Goal: Answer question/provide support: Share knowledge or assist other users

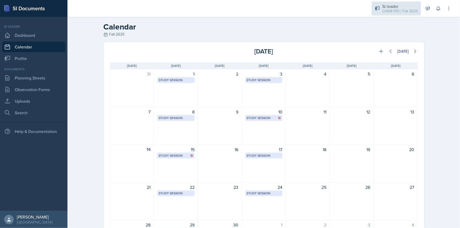
click at [412, 11] on div "CHEM 1151 / Fall 2025" at bounding box center [400, 11] width 36 height 6
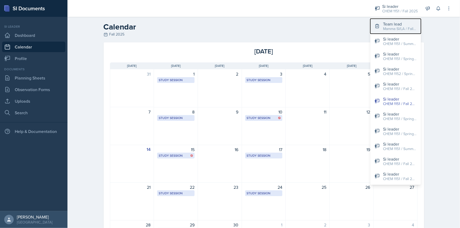
click at [406, 24] on div "Team lead" at bounding box center [400, 24] width 34 height 6
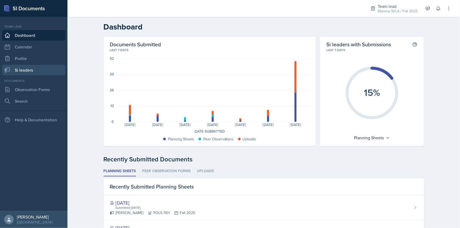
click at [38, 71] on link "Si leaders" at bounding box center [33, 70] width 63 height 11
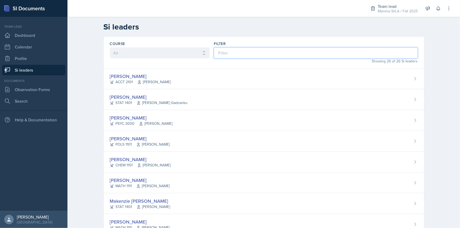
click at [251, 53] on input at bounding box center [316, 52] width 204 height 11
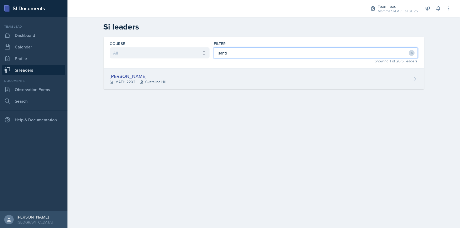
type input "santi"
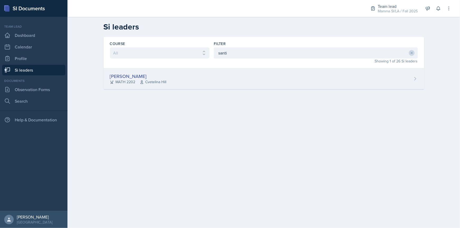
click at [245, 81] on div "[PERSON_NAME] MATH 2202 [GEOGRAPHIC_DATA]" at bounding box center [264, 79] width 321 height 21
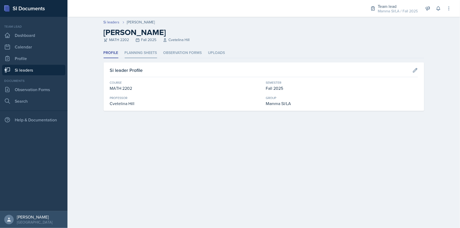
click at [143, 56] on li "Planning Sheets" at bounding box center [141, 53] width 32 height 10
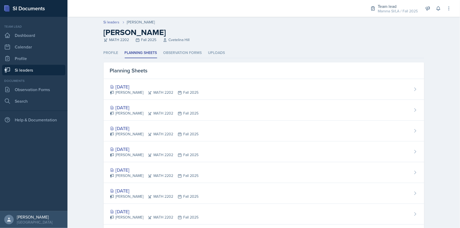
click at [49, 69] on link "Si leaders" at bounding box center [33, 70] width 63 height 11
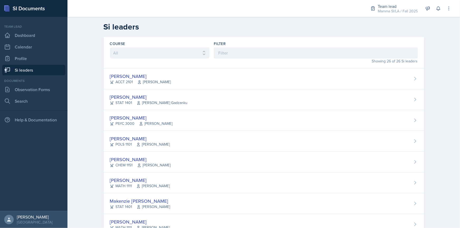
click at [177, 61] on div "Course All ACCT 2101 ACCT 2102 ACCT 4050 ANTH 1102 ANTH 3301 ARCH 1000 ARCH 100…" at bounding box center [160, 52] width 100 height 23
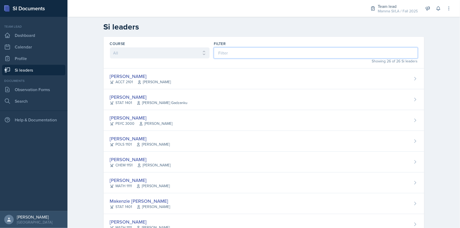
click at [255, 57] on input at bounding box center [316, 52] width 204 height 11
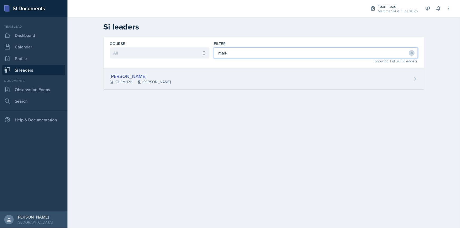
type input "mark"
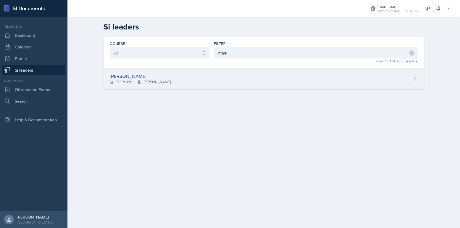
click at [263, 75] on div "[PERSON_NAME] CHEM 1211 [PERSON_NAME]" at bounding box center [264, 79] width 321 height 21
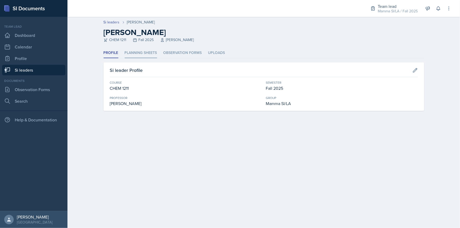
click at [154, 58] on li "Planning Sheets" at bounding box center [141, 53] width 32 height 10
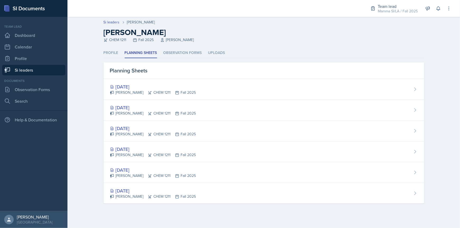
drag, startPoint x: 54, startPoint y: 71, endPoint x: 59, endPoint y: 71, distance: 5.0
click at [54, 71] on link "Si leaders" at bounding box center [33, 70] width 63 height 11
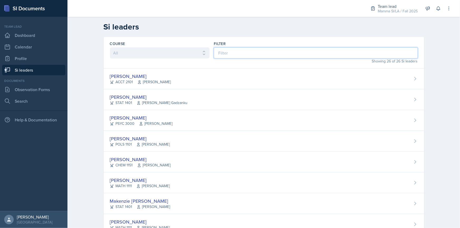
click at [262, 51] on input at bounding box center [316, 52] width 204 height 11
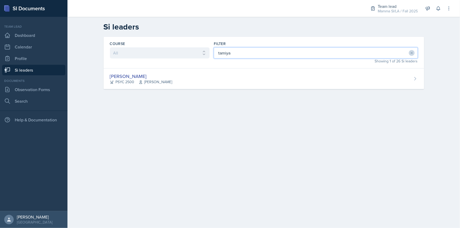
type input "tamiya"
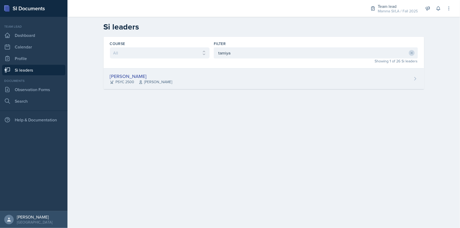
click at [305, 76] on div "Tamiya Pilgrim PSYC 2500 [PERSON_NAME]" at bounding box center [264, 79] width 321 height 21
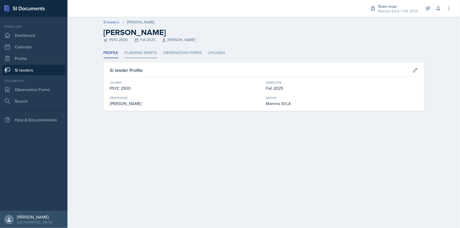
click at [153, 53] on li "Planning Sheets" at bounding box center [141, 53] width 32 height 10
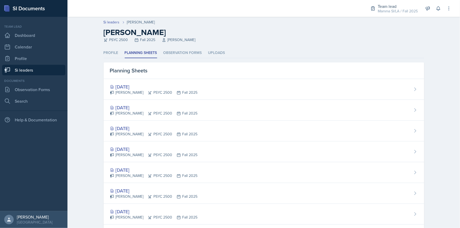
drag, startPoint x: 45, startPoint y: 68, endPoint x: 57, endPoint y: 69, distance: 12.4
click at [45, 68] on link "Si leaders" at bounding box center [33, 70] width 63 height 11
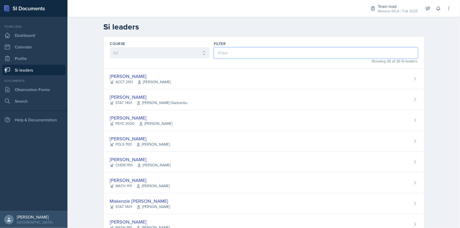
click at [214, 53] on input at bounding box center [316, 52] width 204 height 11
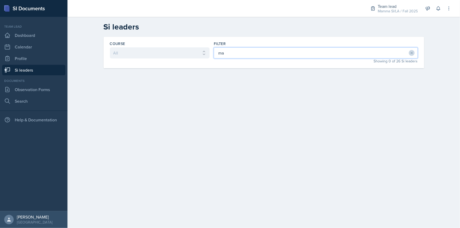
type input "m"
type input "rich"
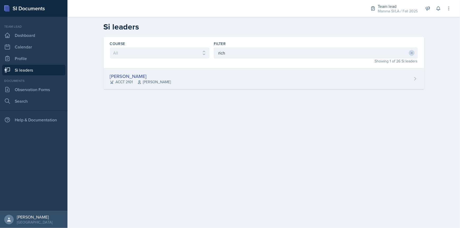
click at [210, 76] on div "[PERSON_NAME] ACCT 2101 [PERSON_NAME]" at bounding box center [264, 79] width 321 height 21
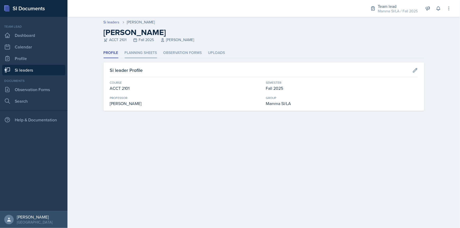
click at [155, 53] on li "Planning Sheets" at bounding box center [141, 53] width 32 height 10
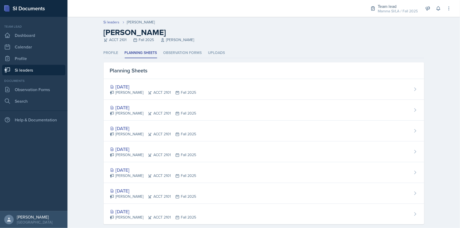
click at [54, 73] on link "Si leaders" at bounding box center [33, 70] width 63 height 11
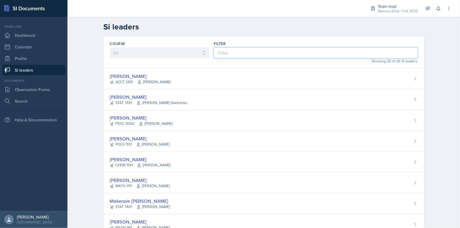
click at [249, 50] on input at bounding box center [316, 52] width 204 height 11
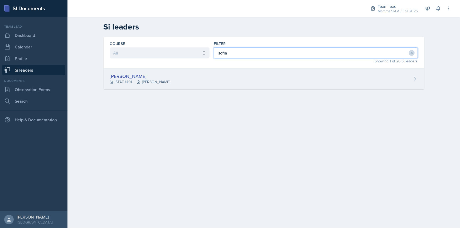
type input "sofia"
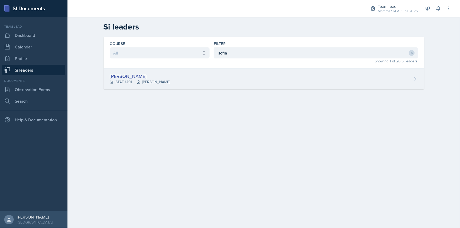
click at [246, 78] on div "[PERSON_NAME] STAT 1401 [PERSON_NAME]" at bounding box center [264, 79] width 321 height 21
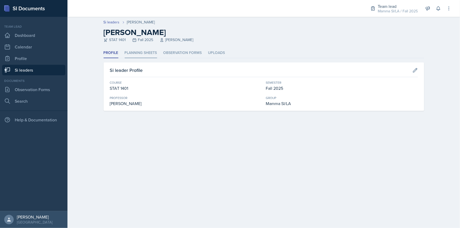
click at [143, 54] on li "Planning Sheets" at bounding box center [141, 53] width 32 height 10
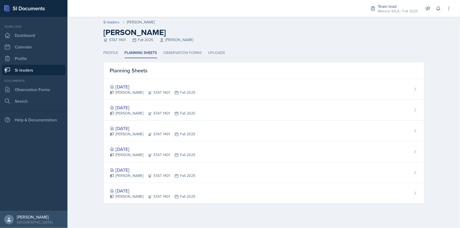
click at [54, 71] on link "Si leaders" at bounding box center [33, 70] width 63 height 11
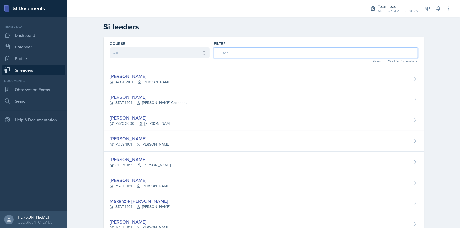
click at [263, 56] on input at bounding box center [316, 52] width 204 height 11
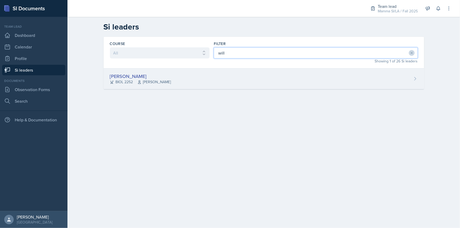
type input "will"
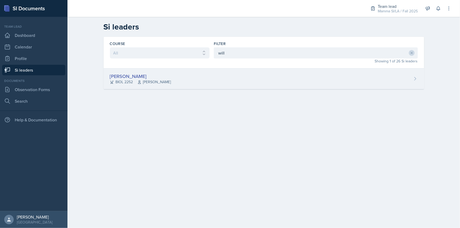
click at [253, 77] on div "[PERSON_NAME] BIOL 2252 [PERSON_NAME]" at bounding box center [264, 79] width 321 height 21
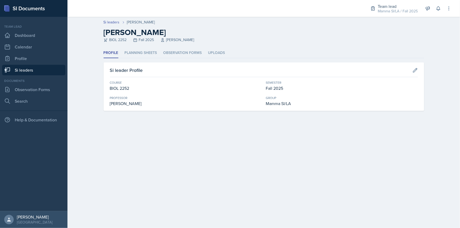
click at [146, 58] on div "Profile Planning Sheets Observation Forms Uploads Profile Planning Sheets Obser…" at bounding box center [264, 79] width 321 height 63
click at [145, 54] on li "Planning Sheets" at bounding box center [141, 53] width 32 height 10
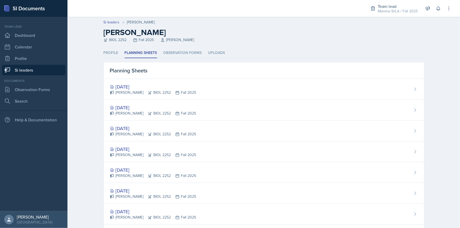
drag, startPoint x: 51, startPoint y: 70, endPoint x: 56, endPoint y: 70, distance: 4.7
click at [51, 70] on link "Si leaders" at bounding box center [33, 70] width 63 height 11
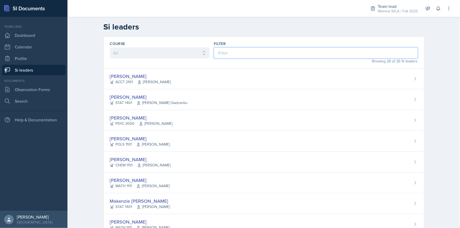
click at [234, 54] on input at bounding box center [316, 52] width 204 height 11
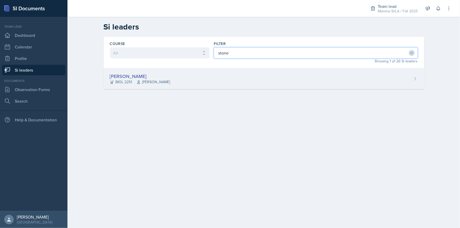
type input "stone"
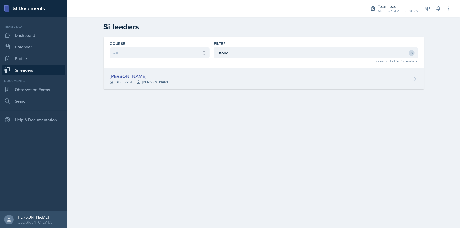
click at [228, 87] on div "[PERSON_NAME] BIOL 2251 [PERSON_NAME]" at bounding box center [264, 79] width 321 height 21
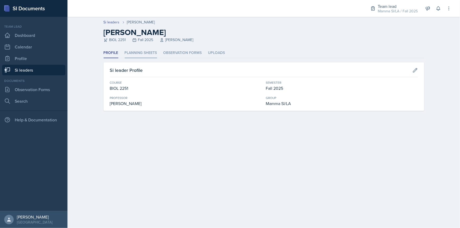
click at [142, 54] on li "Planning Sheets" at bounding box center [141, 53] width 32 height 10
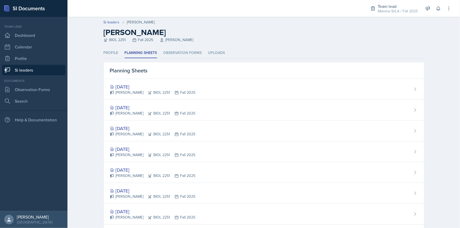
click at [35, 67] on link "Si leaders" at bounding box center [33, 70] width 63 height 11
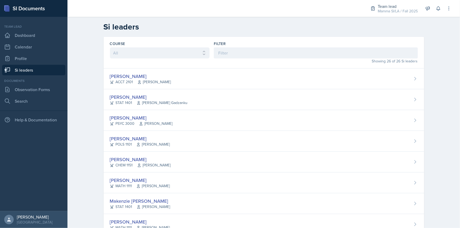
click at [393, 21] on header "Si leaders" at bounding box center [263, 27] width 393 height 20
click at [394, 11] on div "Mamma SI/LA / Fall 2025" at bounding box center [398, 11] width 40 height 6
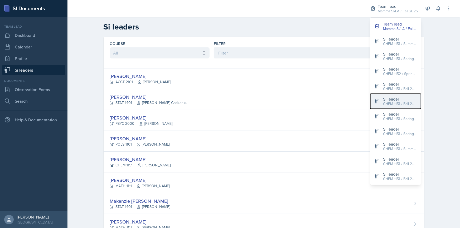
click at [409, 105] on div "CHEM 1151 / Fall 2025" at bounding box center [400, 104] width 34 height 6
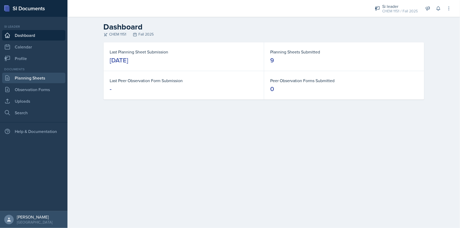
click at [41, 82] on link "Planning Sheets" at bounding box center [33, 78] width 63 height 11
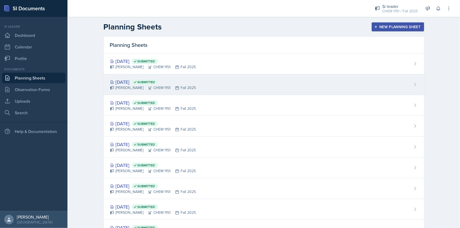
click at [186, 86] on div "Kristy Bennett CHEM 1151 Fall 2025" at bounding box center [153, 88] width 86 height 6
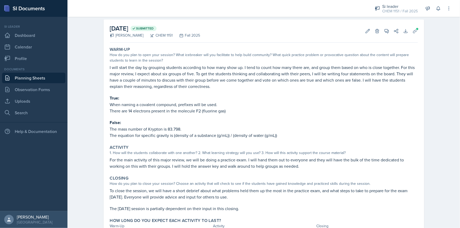
scroll to position [50, 0]
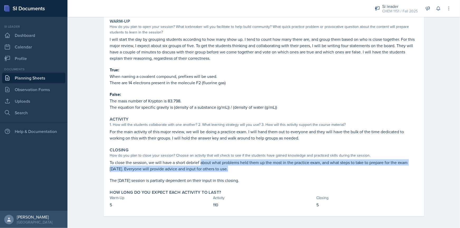
drag, startPoint x: 200, startPoint y: 162, endPoint x: 221, endPoint y: 165, distance: 21.0
click at [221, 165] on p "To close the session, we will have a short debrief about what problems held the…" at bounding box center [264, 166] width 308 height 13
click at [219, 166] on p "To close the session, we will have a short debrief about what problems held the…" at bounding box center [264, 166] width 308 height 13
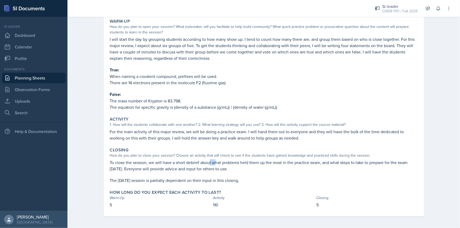
drag, startPoint x: 208, startPoint y: 165, endPoint x: 214, endPoint y: 165, distance: 6.1
click at [214, 165] on p "To close the session, we will have a short debrief about what problems held the…" at bounding box center [264, 166] width 308 height 13
drag, startPoint x: 202, startPoint y: 165, endPoint x: 207, endPoint y: 165, distance: 5.0
click at [207, 165] on p "To close the session, we will have a short debrief about what problems held the…" at bounding box center [264, 166] width 308 height 13
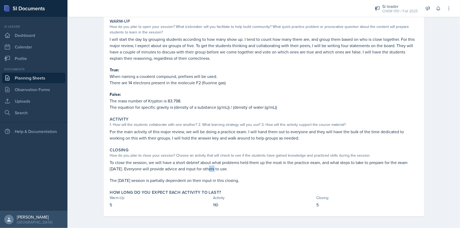
click at [207, 165] on p "To close the session, we will have a short debrief about what problems held the…" at bounding box center [264, 166] width 308 height 13
click at [192, 163] on p "To close the session, we will have a short debrief about what problems held the…" at bounding box center [264, 166] width 308 height 13
drag, startPoint x: 205, startPoint y: 165, endPoint x: 208, endPoint y: 166, distance: 3.8
click at [208, 166] on p "To close the session, we will have a short debrief about what problems held the…" at bounding box center [264, 166] width 308 height 13
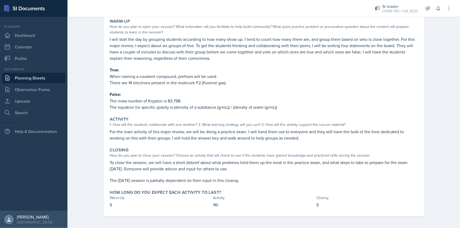
click at [210, 166] on p "To close the session, we will have a short debrief about what problems held the…" at bounding box center [264, 166] width 308 height 13
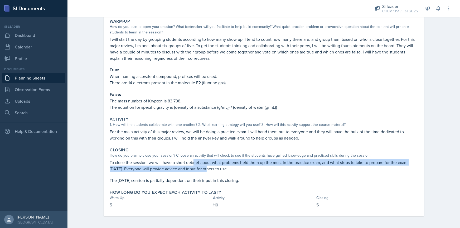
drag, startPoint x: 195, startPoint y: 165, endPoint x: 204, endPoint y: 166, distance: 8.8
click at [202, 166] on p "To close the session, we will have a short debrief about what problems held the…" at bounding box center [264, 166] width 308 height 13
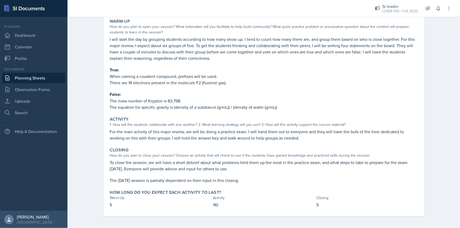
click at [214, 168] on p "To close the session, we will have a short debrief about what problems held the…" at bounding box center [264, 166] width 308 height 13
drag, startPoint x: 172, startPoint y: 168, endPoint x: 198, endPoint y: 170, distance: 25.9
click at [198, 170] on p "To close the session, we will have a short debrief about what problems held the…" at bounding box center [264, 166] width 308 height 13
click at [196, 169] on p "To close the session, we will have a short debrief about what problems held the…" at bounding box center [264, 166] width 308 height 13
click at [219, 169] on p "To close the session, we will have a short debrief about what problems held the…" at bounding box center [264, 166] width 308 height 13
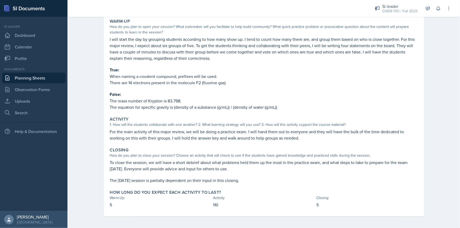
click at [231, 170] on p "To close the session, we will have a short debrief about what problems held the…" at bounding box center [264, 166] width 308 height 13
click at [222, 165] on p "To close the session, we will have a short debrief about what problems held the…" at bounding box center [264, 166] width 308 height 13
click at [158, 159] on div "Closing How do you plan to close your session? Choose an activity that will che…" at bounding box center [264, 166] width 312 height 40
click at [162, 160] on p "To close the session, we will have a short debrief about what problems held the…" at bounding box center [264, 166] width 308 height 13
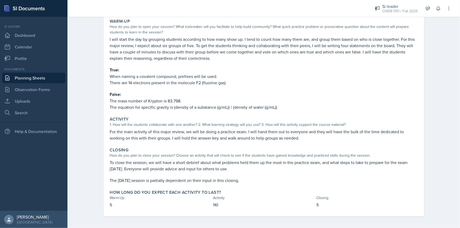
click at [200, 161] on p "To close the session, we will have a short debrief about what problems held the…" at bounding box center [264, 166] width 308 height 13
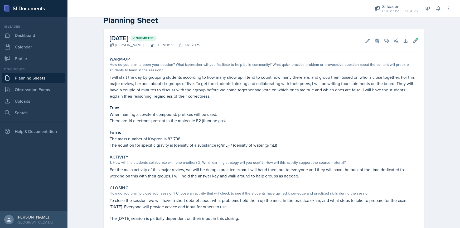
scroll to position [3, 0]
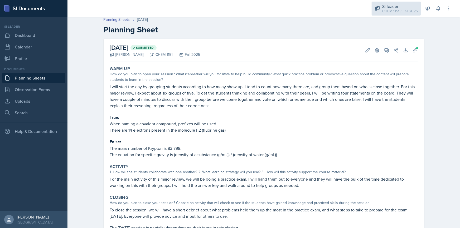
click at [398, 10] on div "CHEM 1151 / Fall 2025" at bounding box center [400, 11] width 36 height 6
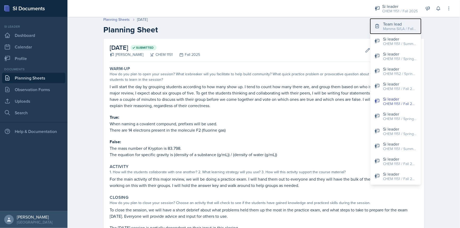
click at [401, 25] on div "Team lead" at bounding box center [400, 24] width 34 height 6
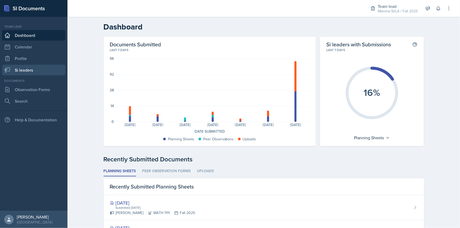
click at [38, 73] on link "Si leaders" at bounding box center [33, 70] width 63 height 11
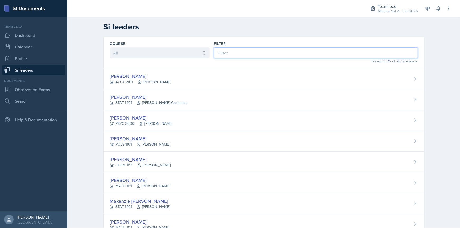
click at [245, 55] on input at bounding box center [316, 52] width 204 height 11
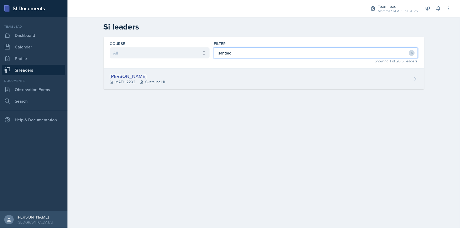
type input "santiag"
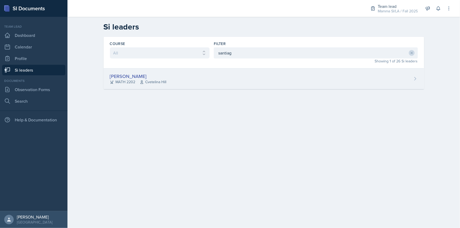
click at [254, 80] on div "[PERSON_NAME] MATH 2202 [GEOGRAPHIC_DATA]" at bounding box center [264, 79] width 321 height 21
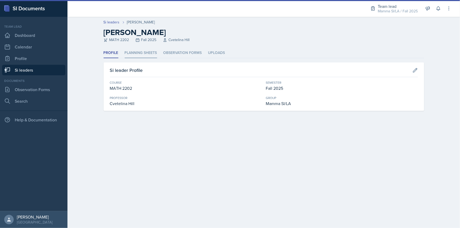
click at [143, 51] on li "Planning Sheets" at bounding box center [141, 53] width 32 height 10
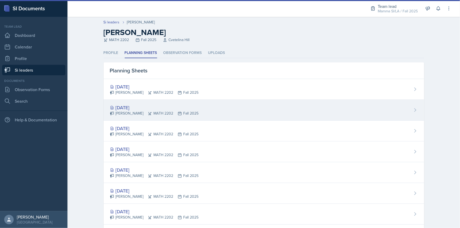
click at [179, 111] on div "[PERSON_NAME] MATH 2202 Fall 2025" at bounding box center [154, 114] width 89 height 6
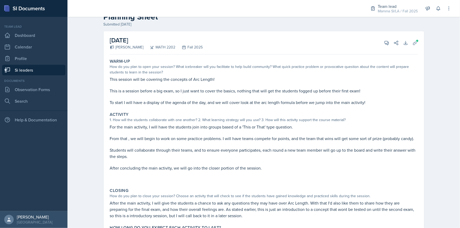
scroll to position [24, 0]
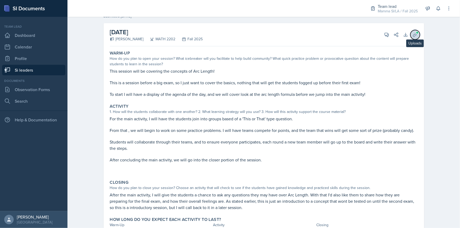
click at [413, 34] on icon at bounding box center [415, 34] width 5 height 5
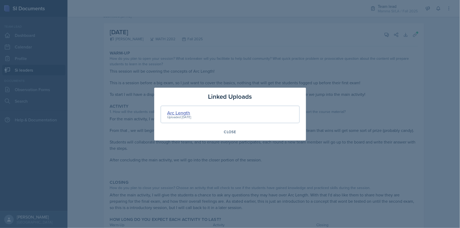
click at [187, 111] on div "Arc Length" at bounding box center [179, 112] width 24 height 7
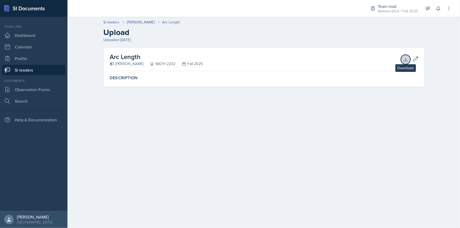
click at [404, 57] on icon at bounding box center [405, 59] width 5 height 5
click at [150, 23] on link "[PERSON_NAME]" at bounding box center [141, 23] width 28 height 6
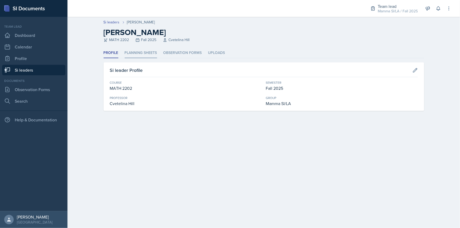
click at [143, 50] on li "Planning Sheets" at bounding box center [141, 53] width 32 height 10
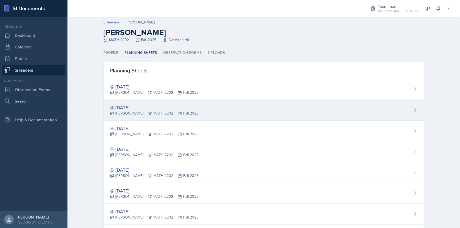
click at [175, 110] on div "[DATE]" at bounding box center [154, 107] width 89 height 7
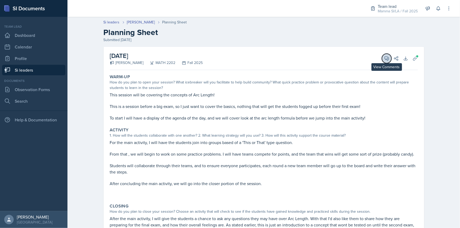
click at [388, 60] on button "View Comments" at bounding box center [386, 58] width 9 height 9
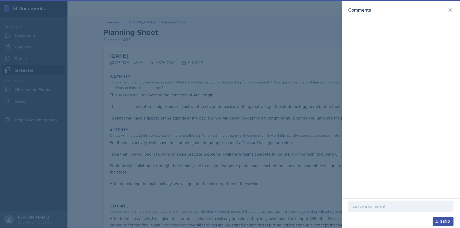
click at [383, 198] on div "Comments" at bounding box center [401, 99] width 118 height 199
click at [390, 209] on p at bounding box center [401, 206] width 96 height 6
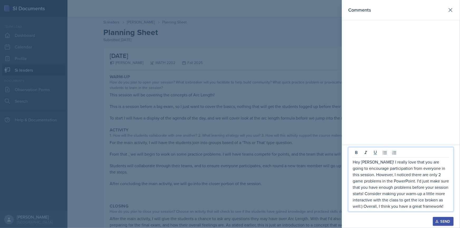
click at [447, 220] on div "Send" at bounding box center [443, 222] width 14 height 4
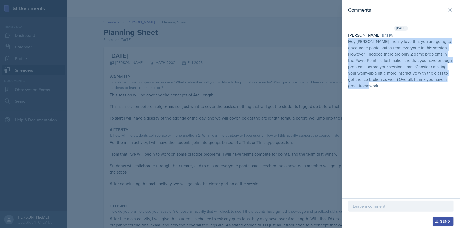
drag, startPoint x: 346, startPoint y: 40, endPoint x: 392, endPoint y: 88, distance: 66.2
click at [392, 88] on div "[PERSON_NAME] 8:43 pm Hey [PERSON_NAME]! I really love that you are going to en…" at bounding box center [401, 60] width 118 height 57
copy p "Hey [PERSON_NAME]! I really love that you are going to encourage participation …"
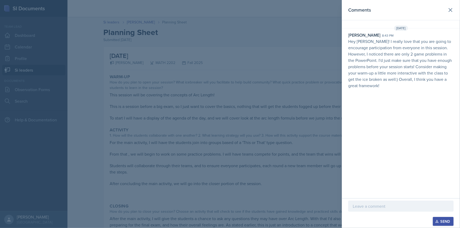
click at [257, 93] on div at bounding box center [230, 114] width 460 height 228
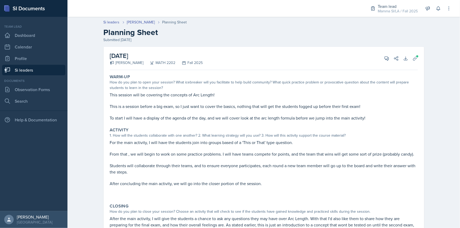
click at [46, 72] on link "Si leaders" at bounding box center [33, 70] width 63 height 11
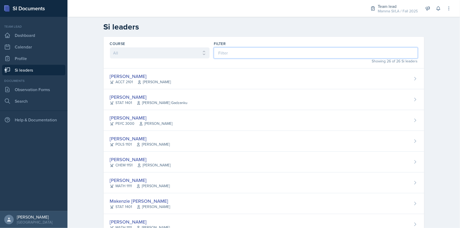
click at [250, 56] on input at bounding box center [316, 52] width 204 height 11
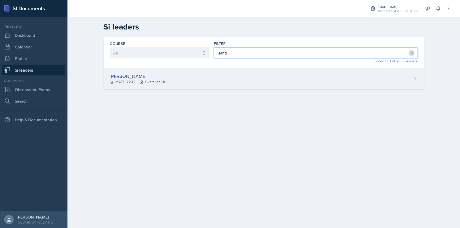
type input "santi"
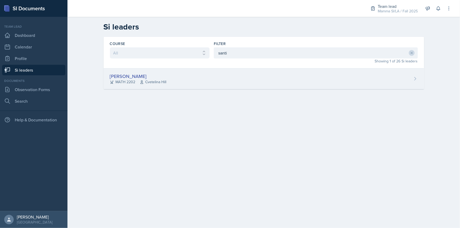
click at [242, 78] on div "[PERSON_NAME] MATH 2202 [GEOGRAPHIC_DATA]" at bounding box center [264, 79] width 321 height 21
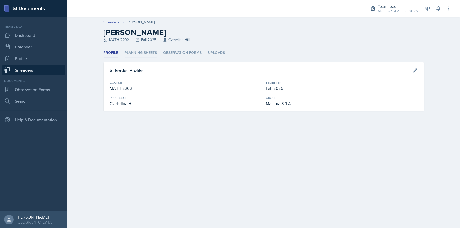
click at [146, 53] on li "Planning Sheets" at bounding box center [141, 53] width 32 height 10
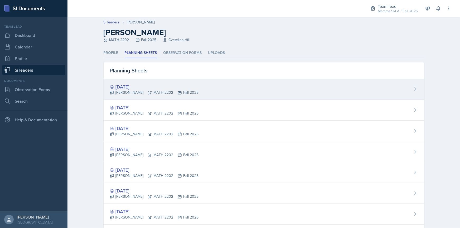
click at [177, 86] on div "[DATE]" at bounding box center [154, 86] width 89 height 7
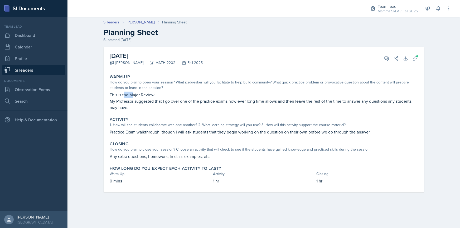
drag, startPoint x: 127, startPoint y: 95, endPoint x: 135, endPoint y: 95, distance: 7.7
click at [135, 95] on p "This is the Major Review!" at bounding box center [264, 95] width 308 height 6
drag, startPoint x: 137, startPoint y: 97, endPoint x: 146, endPoint y: 98, distance: 9.8
click at [145, 98] on p "This is the Major Review!" at bounding box center [264, 95] width 308 height 6
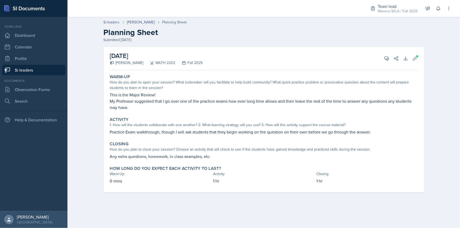
click at [146, 98] on p "My Professor suggested that I go over one of the practice exams how ever long t…" at bounding box center [264, 104] width 308 height 13
drag, startPoint x: 166, startPoint y: 99, endPoint x: 169, endPoint y: 99, distance: 3.7
click at [167, 99] on p "My Professor suggested that I go over one of the practice exams how ever long t…" at bounding box center [264, 104] width 308 height 13
click at [173, 99] on p "My Professor suggested that I go over one of the practice exams how ever long t…" at bounding box center [264, 104] width 308 height 13
drag, startPoint x: 209, startPoint y: 99, endPoint x: 232, endPoint y: 100, distance: 23.2
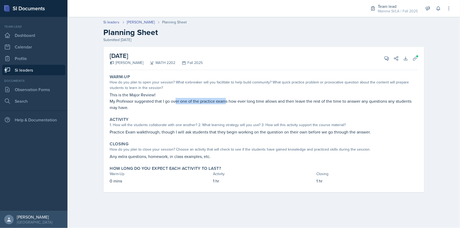
click at [231, 100] on p "My Professor suggested that I go over one of the practice exams how ever long t…" at bounding box center [264, 104] width 308 height 13
click at [232, 100] on p "My Professor suggested that I go over one of the practice exams how ever long t…" at bounding box center [264, 104] width 308 height 13
drag, startPoint x: 253, startPoint y: 102, endPoint x: 266, endPoint y: 104, distance: 13.2
click at [266, 104] on p "My Professor suggested that I go over one of the practice exams how ever long t…" at bounding box center [264, 104] width 308 height 13
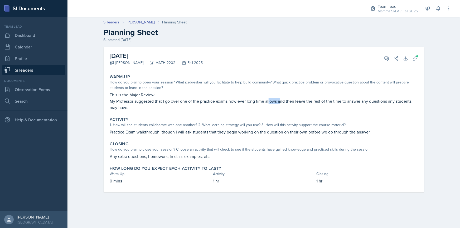
drag, startPoint x: 275, startPoint y: 104, endPoint x: 288, endPoint y: 104, distance: 12.7
click at [287, 104] on p "My Professor suggested that I go over one of the practice exams how ever long t…" at bounding box center [264, 104] width 308 height 13
click at [288, 104] on p "My Professor suggested that I go over one of the practice exams how ever long t…" at bounding box center [264, 104] width 308 height 13
drag, startPoint x: 308, startPoint y: 103, endPoint x: 326, endPoint y: 103, distance: 17.4
click at [323, 103] on p "My Professor suggested that I go over one of the practice exams how ever long t…" at bounding box center [264, 104] width 308 height 13
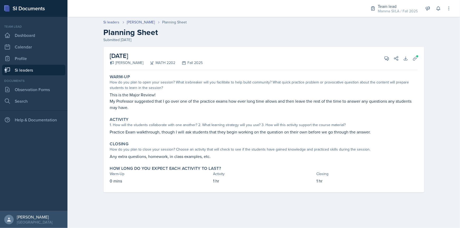
click at [326, 103] on p "My Professor suggested that I go over one of the practice exams how ever long t…" at bounding box center [264, 104] width 308 height 13
drag, startPoint x: 326, startPoint y: 103, endPoint x: 340, endPoint y: 103, distance: 14.8
click at [340, 103] on p "My Professor suggested that I go over one of the practice exams how ever long t…" at bounding box center [264, 104] width 308 height 13
click at [356, 104] on p "My Professor suggested that I go over one of the practice exams how ever long t…" at bounding box center [264, 104] width 308 height 13
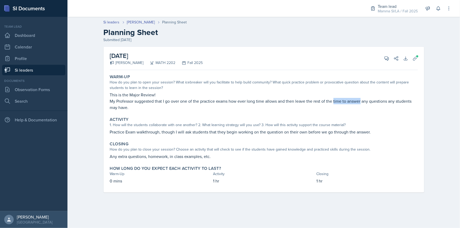
click at [357, 104] on p "My Professor suggested that I go over one of the practice exams how ever long t…" at bounding box center [264, 104] width 308 height 13
drag, startPoint x: 212, startPoint y: 95, endPoint x: 216, endPoint y: 95, distance: 4.5
click at [216, 95] on p "This is the Major Review!" at bounding box center [264, 95] width 308 height 6
click at [252, 136] on div "Activity 1. How will the students collaborate with one another? 2. What learnin…" at bounding box center [264, 126] width 312 height 22
click at [260, 135] on p "Practice Exam walkthrough, though I will ask students that they begin working o…" at bounding box center [264, 132] width 308 height 6
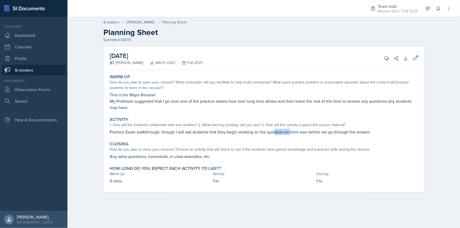
drag, startPoint x: 287, startPoint y: 134, endPoint x: 296, endPoint y: 134, distance: 9.2
click at [293, 134] on p "Practice Exam walkthrough, though I will ask students that they begin working o…" at bounding box center [264, 132] width 308 height 6
click at [301, 134] on p "Practice Exam walkthrough, though I will ask students that they begin working o…" at bounding box center [264, 132] width 308 height 6
drag, startPoint x: 241, startPoint y: 134, endPoint x: 260, endPoint y: 134, distance: 19.0
click at [253, 134] on p "Practice Exam walkthrough, though I will ask students that they begin working o…" at bounding box center [264, 132] width 308 height 6
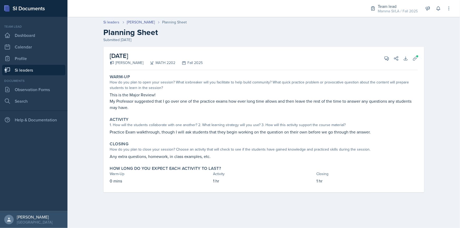
click at [268, 134] on p "Practice Exam walkthrough, though I will ask students that they begin working o…" at bounding box center [264, 132] width 308 height 6
drag, startPoint x: 240, startPoint y: 137, endPoint x: 243, endPoint y: 137, distance: 2.9
click at [243, 137] on div "Activity 1. How will the students collaborate with one another? 2. What learnin…" at bounding box center [264, 126] width 312 height 22
click at [417, 57] on span at bounding box center [417, 56] width 3 height 3
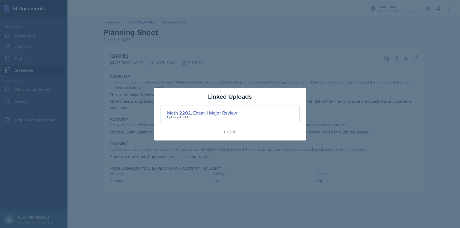
click at [224, 111] on div "Math 2202, Exam 1 Major Review" at bounding box center [202, 112] width 70 height 7
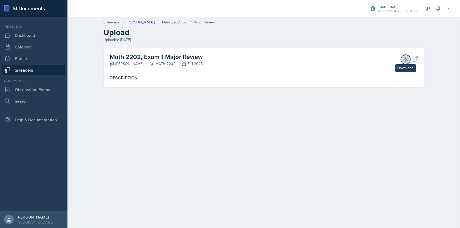
click at [406, 60] on icon at bounding box center [405, 59] width 3 height 3
click at [147, 22] on link "[PERSON_NAME]" at bounding box center [141, 23] width 28 height 6
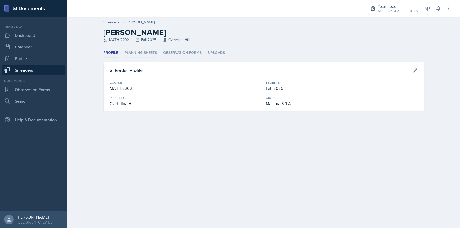
click at [153, 55] on li "Planning Sheets" at bounding box center [141, 53] width 32 height 10
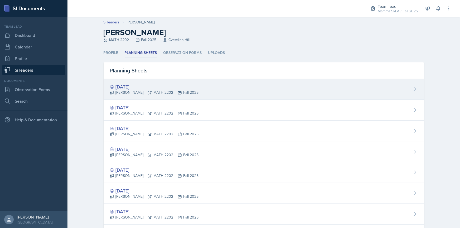
click at [183, 94] on div "[PERSON_NAME] MATH 2202 Fall 2025" at bounding box center [154, 93] width 89 height 6
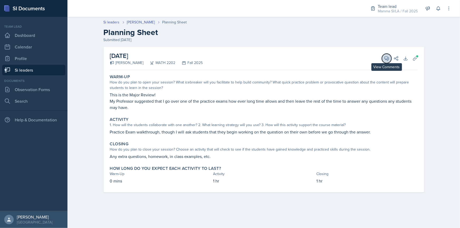
click at [385, 59] on icon at bounding box center [387, 59] width 4 height 4
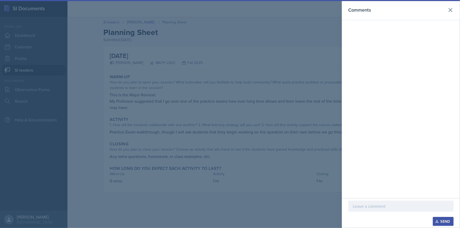
click at [395, 205] on p at bounding box center [401, 206] width 96 height 6
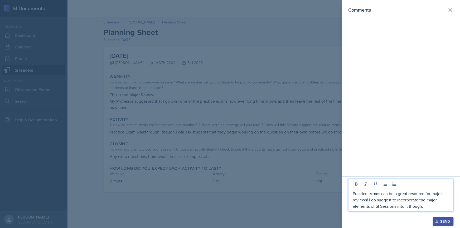
drag, startPoint x: 369, startPoint y: 201, endPoint x: 429, endPoint y: 208, distance: 60.3
click at [429, 208] on p "Practice exams can be a great resource for major reviews! I do suggest to incor…" at bounding box center [401, 200] width 96 height 19
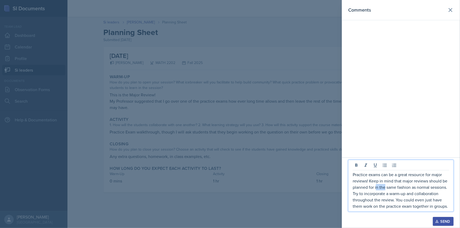
drag, startPoint x: 376, startPoint y: 185, endPoint x: 385, endPoint y: 186, distance: 8.4
click at [385, 186] on p "Practice exams can be a great resource for major reviews! Keep in mind that maj…" at bounding box center [401, 191] width 96 height 38
drag, startPoint x: 377, startPoint y: 189, endPoint x: 388, endPoint y: 190, distance: 10.6
click at [388, 190] on p "Practice exams can be a great resource for major reviews! Keep in mind that maj…" at bounding box center [401, 191] width 96 height 38
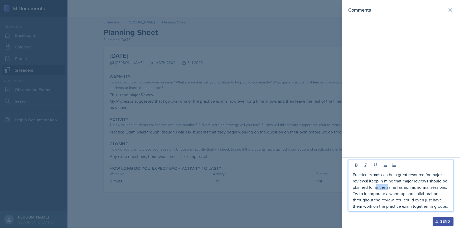
click at [388, 190] on p "Practice exams can be a great resource for major reviews! Keep in mind that maj…" at bounding box center [401, 191] width 96 height 38
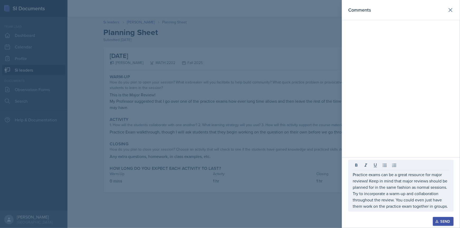
click at [451, 207] on div "Practice exams can be a great resource for major reviews! Keep in mind that maj…" at bounding box center [400, 186] width 105 height 52
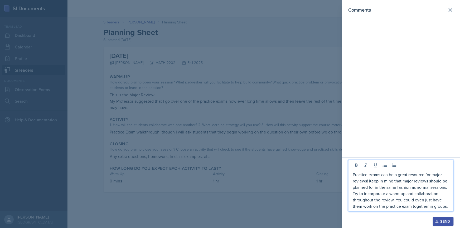
click at [451, 207] on div "Practice exams can be a great resource for major reviews! Keep in mind that maj…" at bounding box center [400, 186] width 105 height 52
click at [448, 208] on p "Practice exams can be a great resource for major reviews! Keep in mind that maj…" at bounding box center [401, 191] width 96 height 38
click at [452, 209] on div "Practice exams can be a great resource for major reviews! Keep in mind that maj…" at bounding box center [400, 186] width 105 height 52
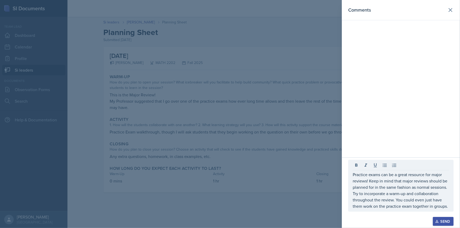
click at [451, 209] on div "Practice exams can be a great resource for major reviews! Keep in mind that maj…" at bounding box center [400, 186] width 105 height 52
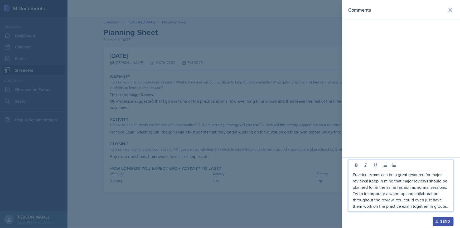
click at [450, 208] on div "Practice exams can be a great resource for major reviews! Keep in mind that maj…" at bounding box center [400, 186] width 105 height 52
click at [446, 207] on p "Practice exams can be a great resource for major reviews! Keep in mind that maj…" at bounding box center [401, 191] width 96 height 38
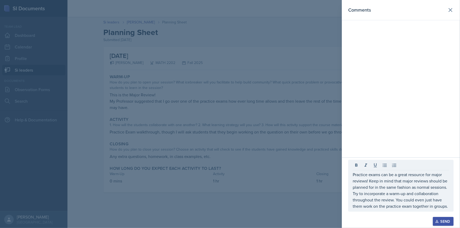
click at [452, 208] on div "Practice exams can be a great resource for major reviews! Keep in mind that maj…" at bounding box center [400, 186] width 105 height 52
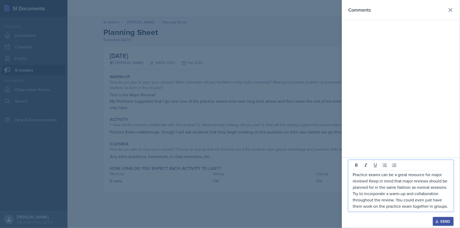
click at [451, 208] on div "Practice exams can be a great resource for major reviews! Keep in mind that maj…" at bounding box center [400, 186] width 105 height 52
click at [448, 208] on p "Practice exams can be a great resource for major reviews! Keep in mind that maj…" at bounding box center [401, 191] width 96 height 38
click at [449, 208] on p "Practice exams can be a great resource for major reviews! Keep in mind that maj…" at bounding box center [401, 191] width 96 height 38
drag, startPoint x: 449, startPoint y: 208, endPoint x: 380, endPoint y: 182, distance: 73.3
click at [380, 182] on p "Practice exams can be a great resource for major reviews! Keep in mind that maj…" at bounding box center [401, 191] width 96 height 38
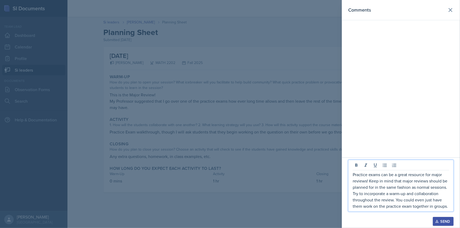
copy p "Practice exams can be a great resource for major reviews! Keep in mind that maj…"
click at [451, 209] on div "Practice exams can be a great resource for major reviews! Keep in mind that maj…" at bounding box center [400, 186] width 105 height 52
click at [450, 208] on div "Practice exams can be a great resource for major reviews! Keep in mind that maj…" at bounding box center [400, 186] width 105 height 52
click at [449, 207] on p "Practice exams can be a great resource for major reviews! Keep in mind that maj…" at bounding box center [401, 191] width 96 height 38
click at [448, 208] on p "Practice exams can be a great resource for major reviews! Keep in mind that maj…" at bounding box center [401, 191] width 96 height 38
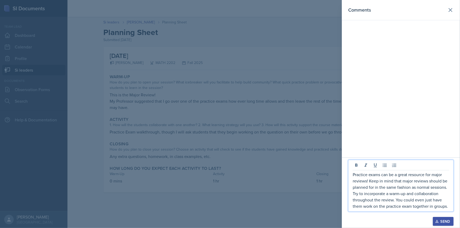
click at [449, 208] on p "Practice exams can be a great resource for major reviews! Keep in mind that maj…" at bounding box center [401, 191] width 96 height 38
click at [450, 206] on div "Practice exams can be a great resource for major reviews! Keep in mind that maj…" at bounding box center [400, 186] width 105 height 52
click at [451, 209] on div "Practice exams can be a great resource for major reviews! Keep in mind that maj…" at bounding box center [400, 186] width 105 height 52
click at [451, 208] on div "Practice exams can be a great resource for major reviews! Keep in mind that maj…" at bounding box center [400, 186] width 105 height 52
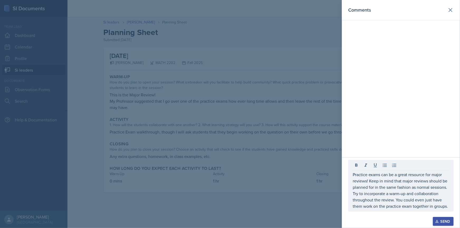
click at [452, 207] on div "Practice exams can be a great resource for major reviews! Keep in mind that maj…" at bounding box center [400, 186] width 105 height 52
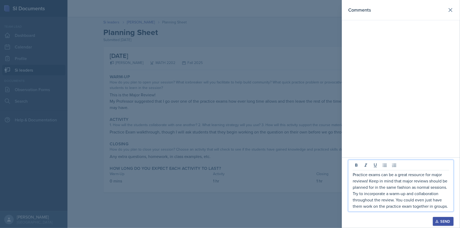
click at [447, 207] on p "Practice exams can be a great resource for major reviews! Keep in mind that maj…" at bounding box center [401, 191] width 96 height 38
click at [449, 208] on p "Practice exams can be a great resource for major reviews! Keep in mind that maj…" at bounding box center [401, 191] width 96 height 38
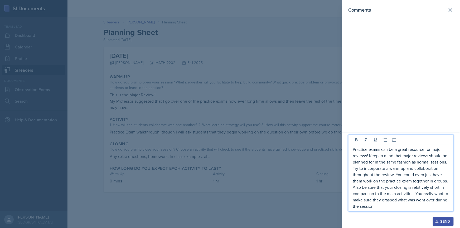
click at [393, 207] on p "Practice exams can be a great resource for major reviews! Keep in mind that maj…" at bounding box center [401, 177] width 96 height 63
click at [409, 203] on p "Practice exams can be a great resource for major reviews! Keep in mind that maj…" at bounding box center [401, 177] width 96 height 63
click at [413, 195] on p "Practice exams can be a great resource for major reviews! Keep in mind that maj…" at bounding box center [401, 177] width 96 height 63
click at [441, 210] on p "Practice exams can be a great resource for major reviews! Keep in mind that maj…" at bounding box center [401, 177] width 96 height 63
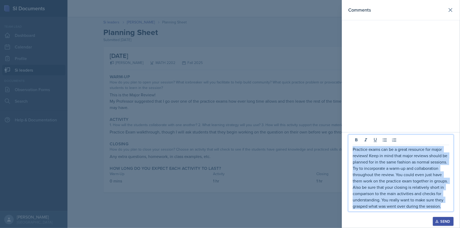
drag, startPoint x: 354, startPoint y: 150, endPoint x: 447, endPoint y: 209, distance: 110.4
click at [447, 209] on p "Practice exams can be a great resource for major reviews! Keep in mind that maj…" at bounding box center [401, 177] width 96 height 63
copy p "Practice exams can be a great resource for major reviews! Keep in mind that maj…"
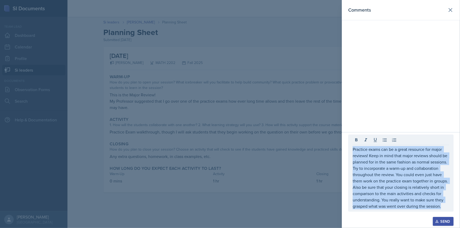
click at [441, 220] on div "Send" at bounding box center [443, 222] width 14 height 4
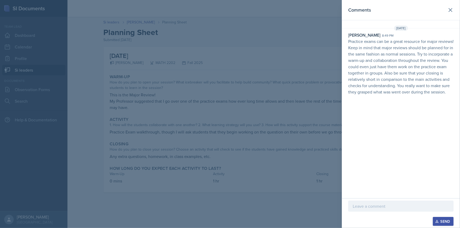
click at [254, 127] on div at bounding box center [230, 114] width 460 height 228
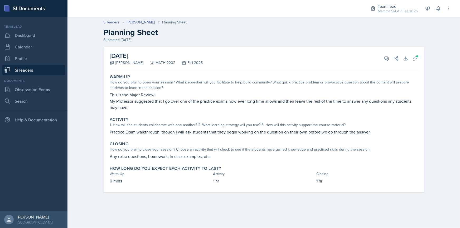
click at [42, 67] on link "Si leaders" at bounding box center [33, 70] width 63 height 11
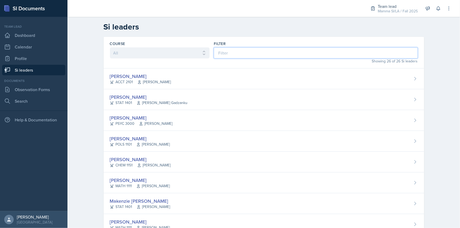
click at [240, 54] on input at bounding box center [316, 52] width 204 height 11
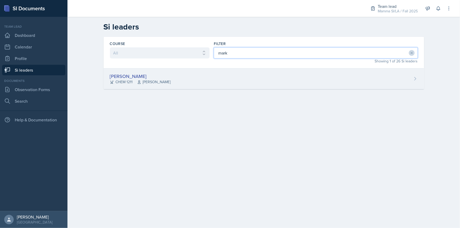
type input "mark"
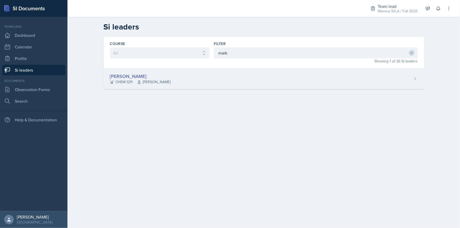
click at [264, 81] on div "[PERSON_NAME] CHEM 1211 [PERSON_NAME]" at bounding box center [264, 79] width 321 height 21
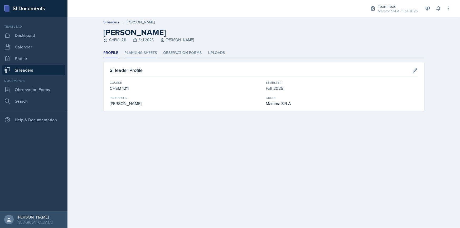
click at [152, 56] on li "Planning Sheets" at bounding box center [141, 53] width 32 height 10
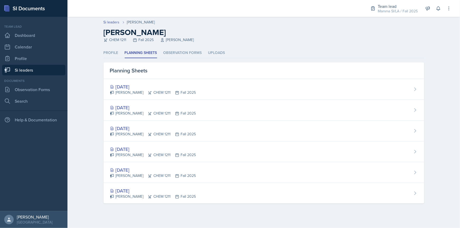
click at [58, 70] on link "Si leaders" at bounding box center [33, 70] width 63 height 11
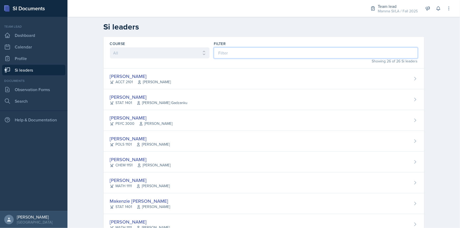
click at [247, 52] on input at bounding box center [316, 52] width 204 height 11
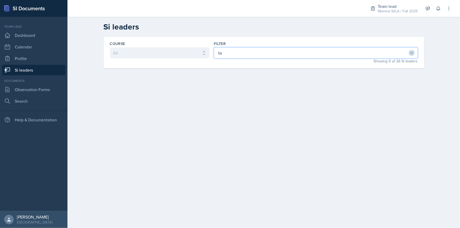
type input "t"
type input "[PERSON_NAME]"
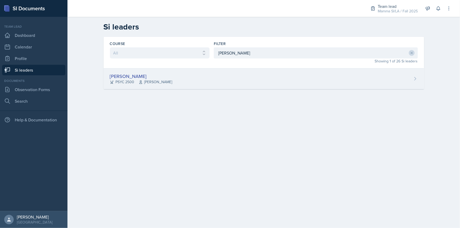
click at [250, 84] on div "Tamiya Pilgrim PSYC 2500 [PERSON_NAME]" at bounding box center [264, 79] width 321 height 21
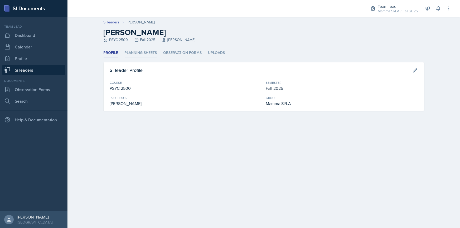
click at [145, 54] on li "Planning Sheets" at bounding box center [141, 53] width 32 height 10
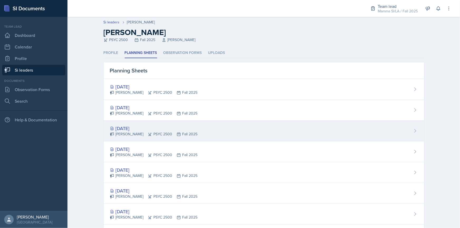
click at [166, 121] on div "[DATE] Tamiya Pilgrim PSYC 2500 Fall 2025" at bounding box center [264, 131] width 321 height 21
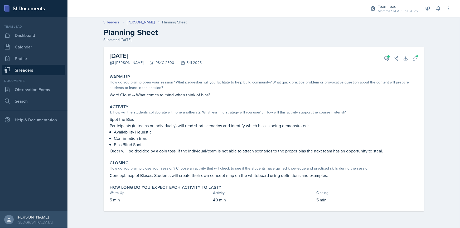
click at [389, 63] on div "[DATE] Tamiya Pilgrim PSYC 2500 Fall 2025 View Comments Comments [DATE] [PERSON…" at bounding box center [264, 58] width 308 height 23
click at [388, 61] on button "View Comments" at bounding box center [386, 58] width 9 height 9
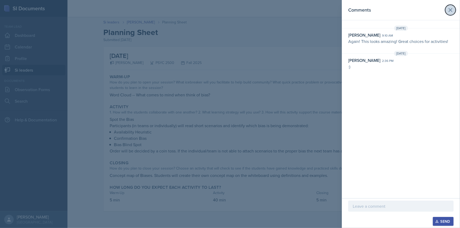
click at [451, 13] on icon at bounding box center [450, 10] width 6 height 6
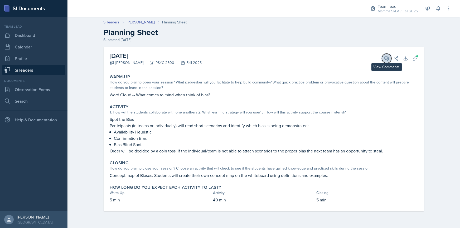
click at [385, 58] on icon at bounding box center [386, 58] width 5 height 5
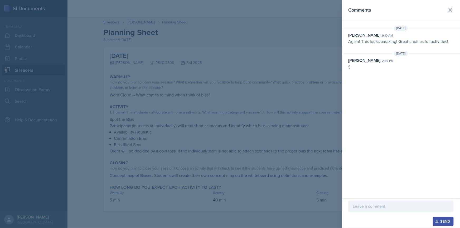
click at [337, 55] on div at bounding box center [230, 114] width 460 height 228
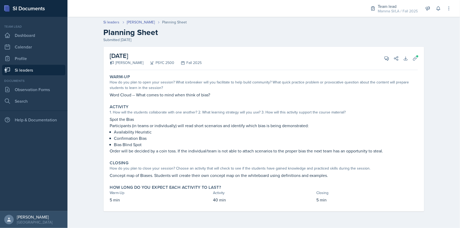
drag, startPoint x: 110, startPoint y: 120, endPoint x: 123, endPoint y: 121, distance: 12.9
click at [114, 121] on p "Spot the Bias" at bounding box center [264, 119] width 308 height 6
click at [125, 121] on p "Spot the Bias" at bounding box center [264, 119] width 308 height 6
drag, startPoint x: 117, startPoint y: 121, endPoint x: 129, endPoint y: 123, distance: 12.8
click at [123, 122] on p "Spot the Bias" at bounding box center [264, 119] width 308 height 6
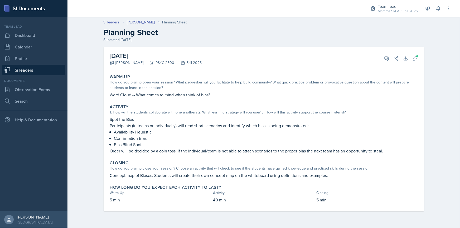
click at [129, 123] on p "Participants (in teams or individually) will read short scenarios and identify …" at bounding box center [264, 126] width 308 height 6
drag, startPoint x: 117, startPoint y: 122, endPoint x: 129, endPoint y: 123, distance: 11.9
click at [119, 123] on p "Participants (in teams or individually) will read short scenarios and identify …" at bounding box center [264, 126] width 308 height 6
click at [112, 121] on p "Spot the Bias" at bounding box center [264, 119] width 308 height 6
drag, startPoint x: 113, startPoint y: 120, endPoint x: 140, endPoint y: 122, distance: 26.7
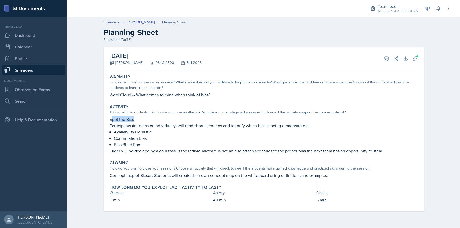
click at [140, 122] on p "Spot the Bias" at bounding box center [264, 119] width 308 height 6
drag, startPoint x: 129, startPoint y: 121, endPoint x: 153, endPoint y: 124, distance: 25.0
click at [153, 124] on div "Spot the Bias Participants (in teams or individually) will read short scenarios…" at bounding box center [264, 135] width 308 height 38
click at [154, 124] on p "Participants (in teams or individually) will read short scenarios and identify …" at bounding box center [264, 126] width 308 height 6
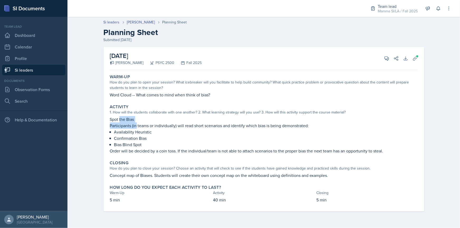
drag, startPoint x: 124, startPoint y: 123, endPoint x: 144, endPoint y: 125, distance: 21.0
click at [139, 124] on div "Spot the Bias Participants (in teams or individually) will read short scenarios…" at bounding box center [264, 135] width 308 height 38
click at [148, 125] on p "Participants (in teams or individually) will read short scenarios and identify …" at bounding box center [264, 126] width 308 height 6
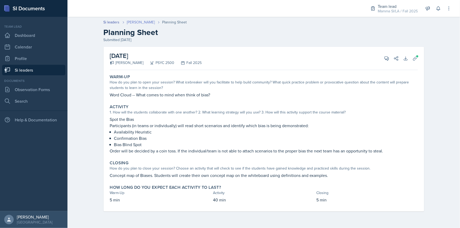
click at [134, 21] on link "[PERSON_NAME]" at bounding box center [141, 23] width 28 height 6
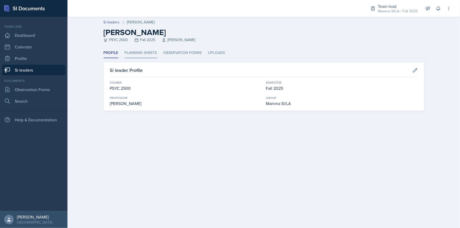
click at [141, 51] on li "Planning Sheets" at bounding box center [141, 53] width 32 height 10
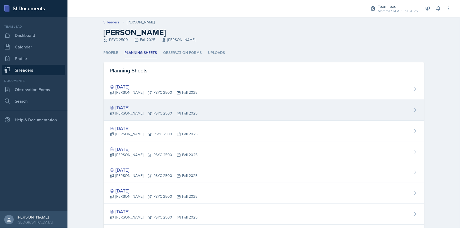
click at [174, 112] on div "[PERSON_NAME] PSYC 2500 Fall 2025" at bounding box center [154, 114] width 88 height 6
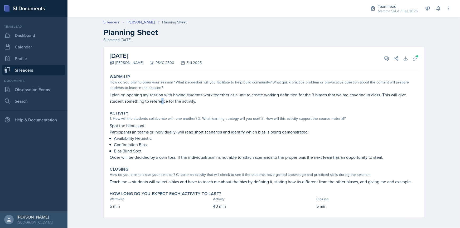
drag, startPoint x: 162, startPoint y: 102, endPoint x: 166, endPoint y: 100, distance: 5.0
click at [163, 101] on p "I plan on opening my session with having students work together as a unit to cr…" at bounding box center [264, 98] width 308 height 13
click at [167, 100] on p "I plan on opening my session with having students work together as a unit to cr…" at bounding box center [264, 98] width 308 height 13
click at [416, 58] on icon at bounding box center [415, 58] width 5 height 5
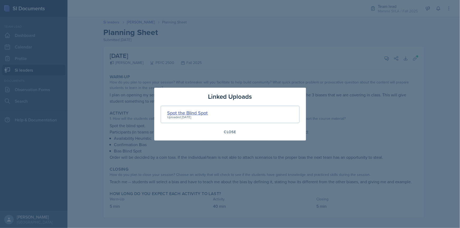
click at [206, 109] on div "Spot the Blind Spot" at bounding box center [187, 112] width 41 height 7
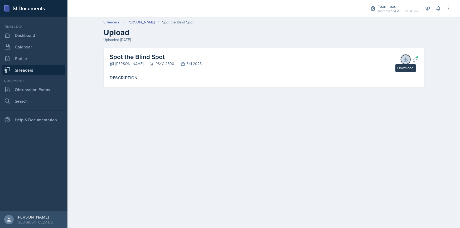
click at [403, 59] on icon at bounding box center [405, 59] width 5 height 5
click at [142, 21] on link "[PERSON_NAME]" at bounding box center [141, 23] width 28 height 6
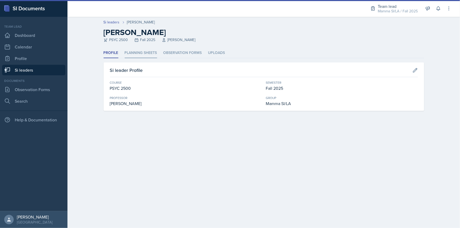
click at [138, 51] on li "Planning Sheets" at bounding box center [141, 53] width 32 height 10
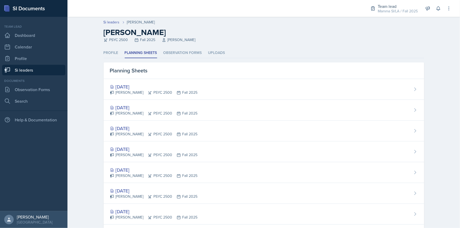
click at [177, 112] on icon at bounding box center [179, 114] width 4 height 4
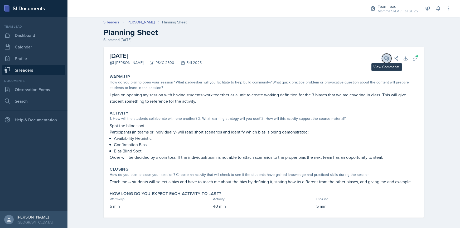
click at [382, 56] on button "View Comments" at bounding box center [386, 58] width 9 height 9
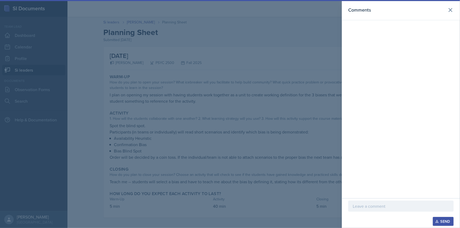
click at [395, 201] on div at bounding box center [400, 206] width 105 height 11
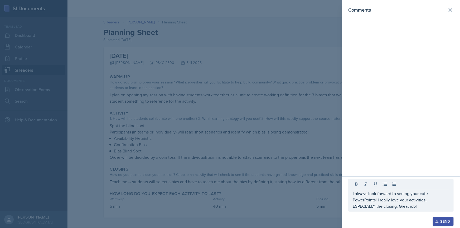
click at [450, 220] on div "Send" at bounding box center [443, 222] width 14 height 4
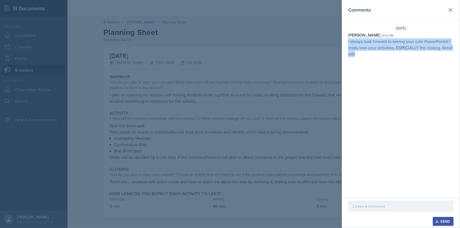
drag, startPoint x: 349, startPoint y: 42, endPoint x: 364, endPoint y: 56, distance: 20.2
click at [364, 56] on div "[PERSON_NAME] 8:52 pm I always look forward to seeing your cute PowerPoints! I …" at bounding box center [401, 44] width 118 height 25
copy p "I always look forward to seeing your cute PowerPoints! I really love your activ…"
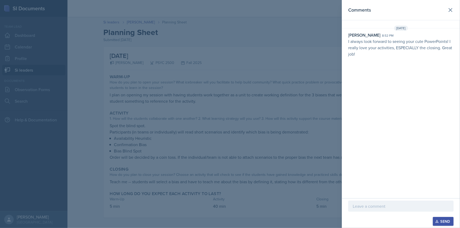
drag, startPoint x: 226, startPoint y: 126, endPoint x: 219, endPoint y: 121, distance: 9.4
click at [226, 126] on div at bounding box center [230, 114] width 460 height 228
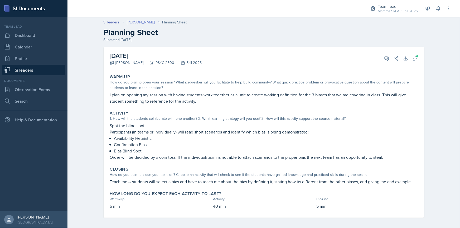
click at [137, 22] on link "[PERSON_NAME]" at bounding box center [141, 23] width 28 height 6
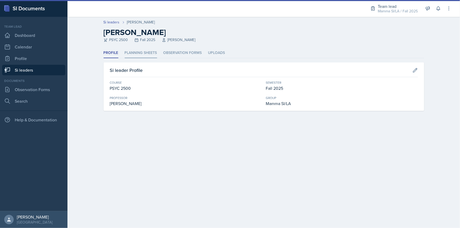
click at [152, 53] on li "Planning Sheets" at bounding box center [141, 53] width 32 height 10
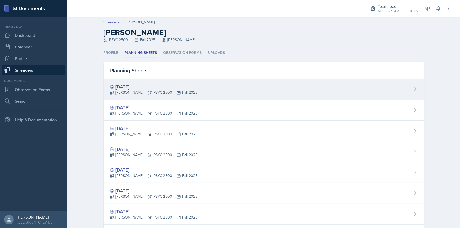
click at [162, 82] on div "[DATE] Tamiya Pilgrim PSYC 2500 Fall 2025" at bounding box center [264, 89] width 321 height 21
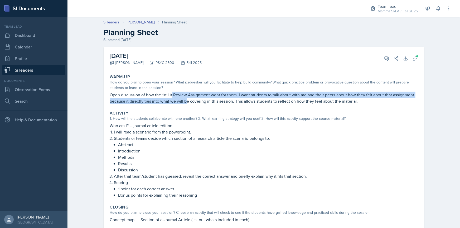
drag, startPoint x: 172, startPoint y: 96, endPoint x: 186, endPoint y: 99, distance: 14.3
click at [186, 99] on p "Open discussion of how the 1st Lit Review Assignment went for them. I want stud…" at bounding box center [264, 98] width 308 height 13
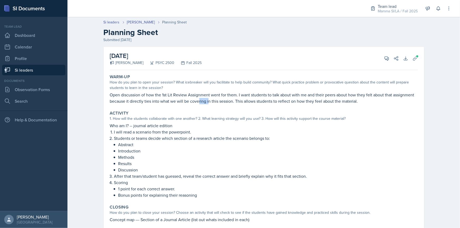
drag, startPoint x: 215, startPoint y: 102, endPoint x: 225, endPoint y: 103, distance: 10.1
click at [221, 103] on p "Open discussion of how the 1st Lit Review Assignment went for them. I want stud…" at bounding box center [264, 98] width 308 height 13
click at [225, 103] on p "Open discussion of how the 1st Lit Review Assignment went for them. I want stud…" at bounding box center [264, 98] width 308 height 13
drag, startPoint x: 237, startPoint y: 100, endPoint x: 250, endPoint y: 101, distance: 13.0
click at [250, 101] on p "Open discussion of how the 1st Lit Review Assignment went for them. I want stud…" at bounding box center [264, 98] width 308 height 13
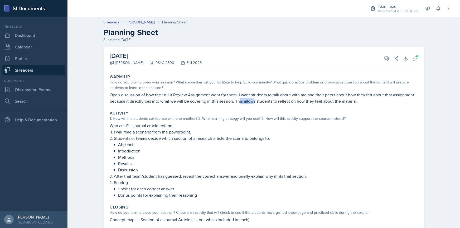
click at [250, 101] on p "Open discussion of how the 1st Lit Review Assignment went for them. I want stud…" at bounding box center [264, 98] width 308 height 13
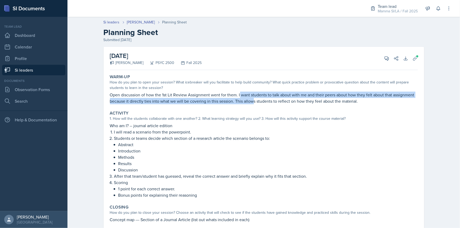
drag, startPoint x: 237, startPoint y: 97, endPoint x: 264, endPoint y: 101, distance: 27.2
click at [262, 101] on p "Open discussion of how the 1st Lit Review Assignment went for them. I want stud…" at bounding box center [264, 98] width 308 height 13
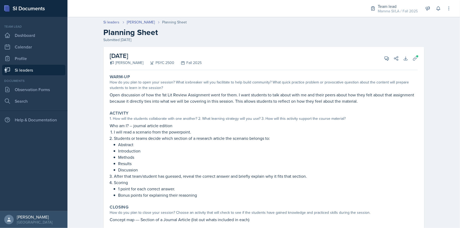
click at [264, 102] on p "Open discussion of how the 1st Lit Review Assignment went for them. I want stud…" at bounding box center [264, 98] width 308 height 13
drag, startPoint x: 247, startPoint y: 98, endPoint x: 285, endPoint y: 104, distance: 38.2
click at [274, 103] on p "Open discussion of how the 1st Lit Review Assignment went for them. I want stud…" at bounding box center [264, 98] width 308 height 13
click at [286, 104] on p "Open discussion of how the 1st Lit Review Assignment went for them. I want stud…" at bounding box center [264, 98] width 308 height 13
drag, startPoint x: 267, startPoint y: 97, endPoint x: 291, endPoint y: 99, distance: 24.6
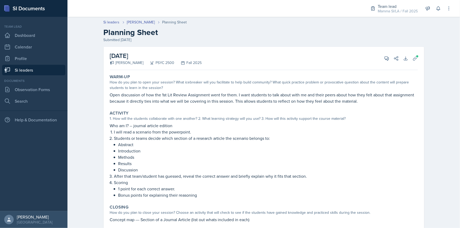
click at [285, 98] on p "Open discussion of how the 1st Lit Review Assignment went for them. I want stud…" at bounding box center [264, 98] width 308 height 13
click at [291, 99] on p "Open discussion of how the 1st Lit Review Assignment went for them. I want stud…" at bounding box center [264, 98] width 308 height 13
drag, startPoint x: 287, startPoint y: 98, endPoint x: 307, endPoint y: 99, distance: 20.1
click at [293, 98] on p "Open discussion of how the 1st Lit Review Assignment went for them. I want stud…" at bounding box center [264, 98] width 308 height 13
click at [307, 99] on p "Open discussion of how the 1st Lit Review Assignment went for them. I want stud…" at bounding box center [264, 98] width 308 height 13
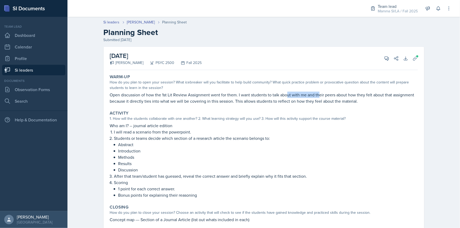
drag, startPoint x: 290, startPoint y: 93, endPoint x: 316, endPoint y: 97, distance: 26.2
click at [316, 97] on p "Open discussion of how the 1st Lit Review Assignment went for them. I want stud…" at bounding box center [264, 98] width 308 height 13
drag, startPoint x: 160, startPoint y: 87, endPoint x: 196, endPoint y: 94, distance: 37.1
click at [196, 94] on div "Warm-Up How do you plan to open your session? What icebreaker will you facilita…" at bounding box center [264, 89] width 312 height 34
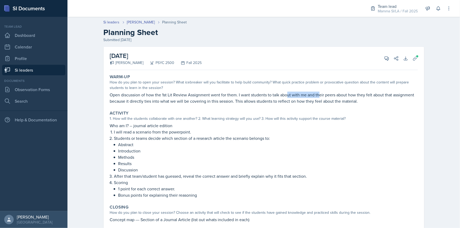
click at [196, 94] on p "Open discussion of how the 1st Lit Review Assignment went for them. I want stud…" at bounding box center [264, 98] width 308 height 13
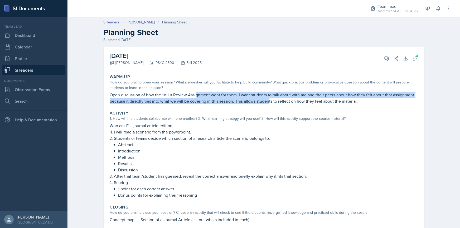
drag, startPoint x: 216, startPoint y: 98, endPoint x: 267, endPoint y: 105, distance: 51.6
click at [267, 105] on div "Warm-Up How do you plan to open your session? What icebreaker will you facilita…" at bounding box center [264, 89] width 312 height 34
click at [239, 102] on p "Open discussion of how the 1st Lit Review Assignment went for them. I want stud…" at bounding box center [264, 98] width 308 height 13
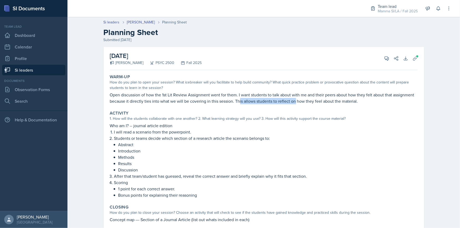
drag, startPoint x: 257, startPoint y: 104, endPoint x: 295, endPoint y: 105, distance: 38.0
click at [295, 105] on div "Warm-Up How do you plan to open your session? What icebreaker will you facilita…" at bounding box center [264, 89] width 312 height 34
click at [295, 102] on p "Open discussion of how the 1st Lit Review Assignment went for them. I want stud…" at bounding box center [264, 98] width 308 height 13
click at [290, 99] on p "Open discussion of how the 1st Lit Review Assignment went for them. I want stud…" at bounding box center [264, 98] width 308 height 13
click at [295, 99] on p "Open discussion of how the 1st Lit Review Assignment went for them. I want stud…" at bounding box center [264, 98] width 308 height 13
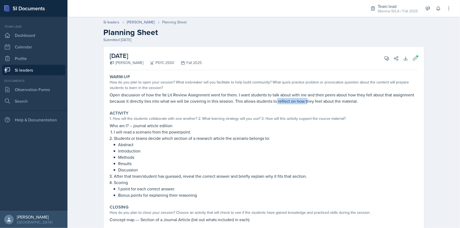
drag, startPoint x: 289, startPoint y: 99, endPoint x: 306, endPoint y: 100, distance: 17.4
click at [306, 100] on p "Open discussion of how the 1st Lit Review Assignment went for them. I want stud…" at bounding box center [264, 98] width 308 height 13
drag, startPoint x: 253, startPoint y: 107, endPoint x: 282, endPoint y: 105, distance: 29.0
click at [276, 105] on div "Warm-Up How do you plan to open your session? What icebreaker will you facilita…" at bounding box center [264, 164] width 308 height 184
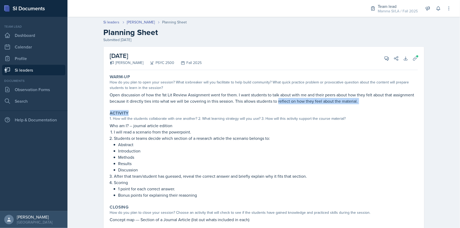
click at [282, 105] on div "Warm-Up How do you plan to open your session? What icebreaker will you facilita…" at bounding box center [264, 89] width 312 height 34
click at [230, 100] on p "Open discussion of how the 1st Lit Review Assignment went for them. I want stud…" at bounding box center [264, 98] width 308 height 13
click at [233, 100] on p "Open discussion of how the 1st Lit Review Assignment went for them. I want stud…" at bounding box center [264, 98] width 308 height 13
drag, startPoint x: 209, startPoint y: 96, endPoint x: 233, endPoint y: 95, distance: 24.0
click at [233, 95] on p "Open discussion of how the 1st Lit Review Assignment went for them. I want stud…" at bounding box center [264, 98] width 308 height 13
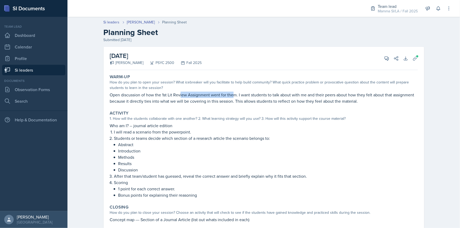
click at [233, 95] on p "Open discussion of how the 1st Lit Review Assignment went for them. I want stud…" at bounding box center [264, 98] width 308 height 13
drag, startPoint x: 234, startPoint y: 95, endPoint x: 266, endPoint y: 95, distance: 31.9
click at [265, 95] on p "Open discussion of how the 1st Lit Review Assignment went for them. I want stud…" at bounding box center [264, 98] width 308 height 13
click at [266, 95] on p "Open discussion of how the 1st Lit Review Assignment went for them. I want stud…" at bounding box center [264, 98] width 308 height 13
drag, startPoint x: 290, startPoint y: 94, endPoint x: 296, endPoint y: 94, distance: 5.5
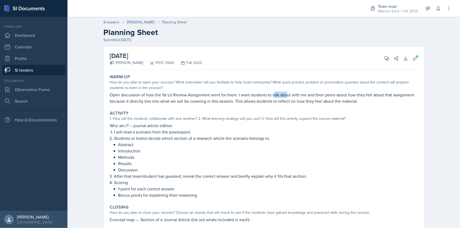
click at [293, 94] on p "Open discussion of how the 1st Lit Review Assignment went for them. I want stud…" at bounding box center [264, 98] width 308 height 13
click at [296, 94] on p "Open discussion of how the 1st Lit Review Assignment went for them. I want stud…" at bounding box center [264, 98] width 308 height 13
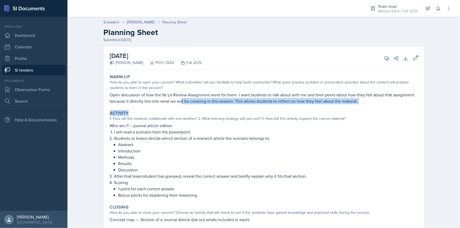
drag, startPoint x: 179, startPoint y: 106, endPoint x: 204, endPoint y: 105, distance: 25.1
click at [188, 106] on div "Warm-Up How do you plan to open your session? What icebreaker will you facilita…" at bounding box center [264, 164] width 308 height 184
click at [204, 105] on div "Warm-Up How do you plan to open your session? What icebreaker will you facilita…" at bounding box center [264, 89] width 312 height 34
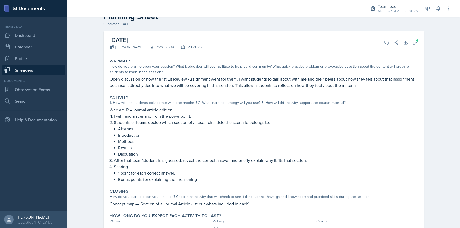
scroll to position [24, 0]
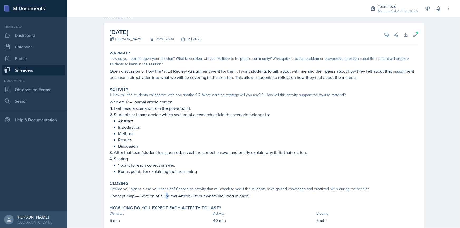
drag, startPoint x: 172, startPoint y: 195, endPoint x: 164, endPoint y: 192, distance: 8.3
click at [164, 193] on p "Concept map --- Section of a Journal Article (list out whats included in each)" at bounding box center [264, 196] width 308 height 6
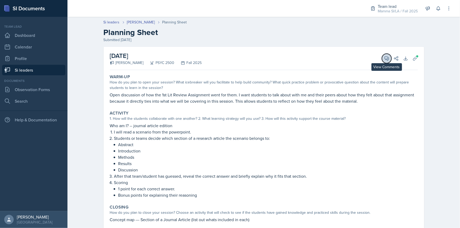
click at [384, 55] on button "View Comments" at bounding box center [386, 58] width 9 height 9
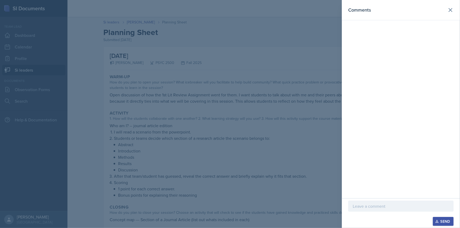
click at [379, 216] on div at bounding box center [400, 214] width 105 height 5
click at [375, 213] on div at bounding box center [400, 214] width 105 height 5
click at [373, 208] on p at bounding box center [401, 206] width 96 height 6
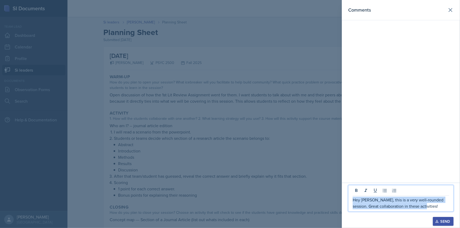
drag, startPoint x: 433, startPoint y: 208, endPoint x: 351, endPoint y: 202, distance: 82.2
click at [351, 202] on div "Hey [PERSON_NAME], this is a very well-rounded session. Great collaboration in …" at bounding box center [400, 198] width 105 height 27
copy p "Hey [PERSON_NAME], this is a very well-rounded session. Great collaboration in …"
click at [441, 220] on div "Send" at bounding box center [443, 222] width 14 height 4
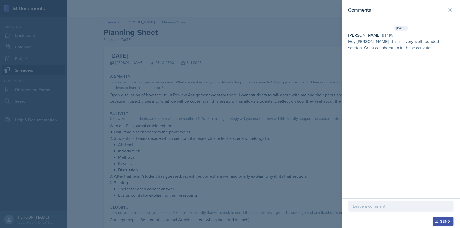
click at [198, 137] on div at bounding box center [230, 114] width 460 height 228
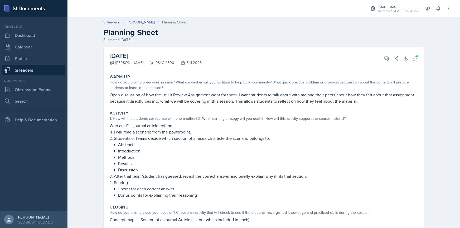
click at [53, 74] on link "Si leaders" at bounding box center [33, 70] width 63 height 11
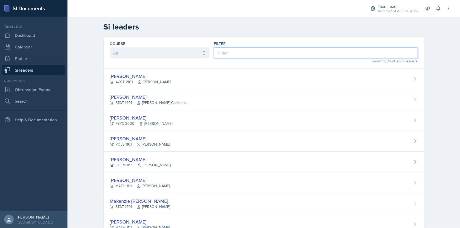
click at [253, 51] on input at bounding box center [316, 52] width 204 height 11
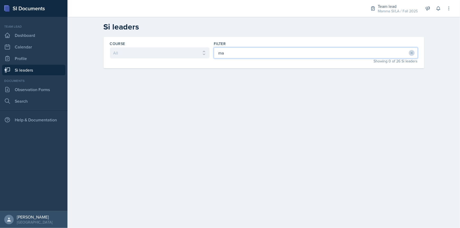
type input "m"
type input "rich"
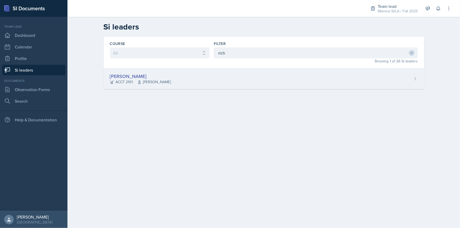
click at [233, 76] on div "[PERSON_NAME] ACCT 2101 [PERSON_NAME]" at bounding box center [264, 79] width 321 height 21
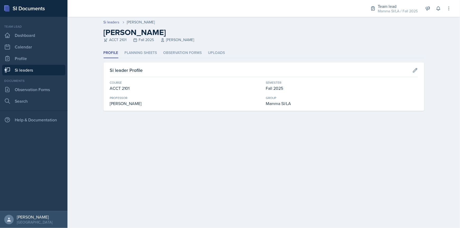
click at [158, 45] on header "Si leaders [PERSON_NAME] [PERSON_NAME] ACCT 2101 Fall 2025 [PERSON_NAME]" at bounding box center [263, 32] width 393 height 31
click at [148, 51] on li "Planning Sheets" at bounding box center [141, 53] width 32 height 10
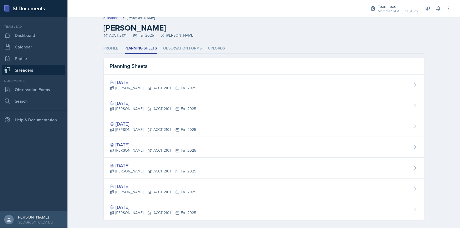
scroll to position [8, 0]
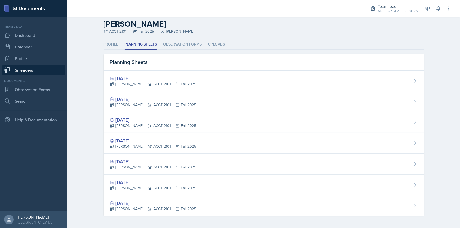
click at [33, 72] on link "Si leaders" at bounding box center [33, 70] width 63 height 11
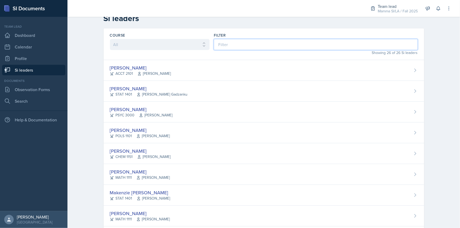
click at [259, 42] on input at bounding box center [316, 44] width 204 height 11
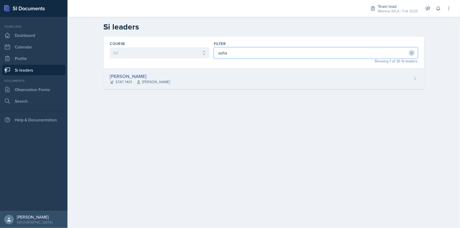
type input "sofia"
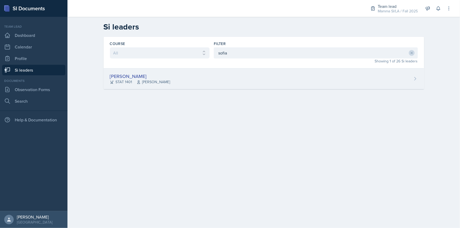
click at [264, 80] on div "[PERSON_NAME] STAT 1401 [PERSON_NAME]" at bounding box center [264, 79] width 321 height 21
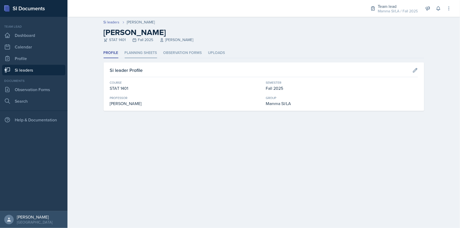
click at [139, 55] on li "Planning Sheets" at bounding box center [141, 53] width 32 height 10
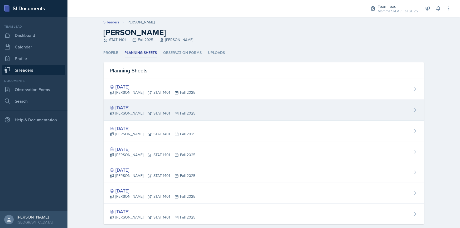
click at [150, 109] on div "[DATE]" at bounding box center [153, 107] width 86 height 7
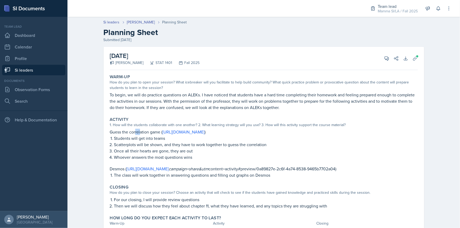
drag, startPoint x: 134, startPoint y: 134, endPoint x: 140, endPoint y: 134, distance: 5.8
click at [140, 134] on p "Guess the correlation game ( [URL][DOMAIN_NAME] )" at bounding box center [264, 132] width 308 height 6
drag, startPoint x: 136, startPoint y: 139, endPoint x: 142, endPoint y: 140, distance: 6.1
click at [142, 140] on p "Students will get into teams" at bounding box center [266, 138] width 304 height 6
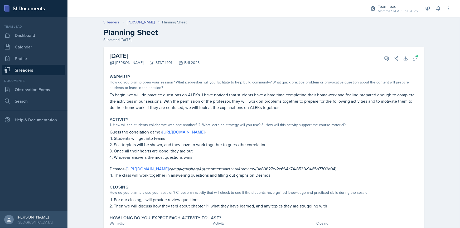
click at [142, 140] on p "Students will get into teams" at bounding box center [266, 138] width 304 height 6
drag, startPoint x: 137, startPoint y: 141, endPoint x: 140, endPoint y: 141, distance: 3.2
click at [140, 141] on ol "Students will get into teams Scatterplots will be shown, and they have to work …" at bounding box center [266, 147] width 304 height 25
click at [140, 142] on p "Scatterplots will be shown, and they have to work together to guess the correla…" at bounding box center [266, 145] width 304 height 6
drag, startPoint x: 126, startPoint y: 145, endPoint x: 144, endPoint y: 147, distance: 18.1
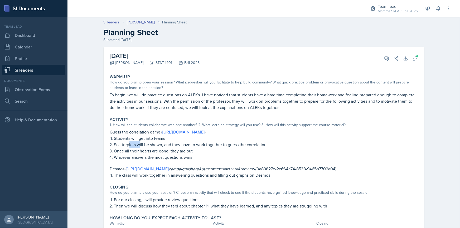
click at [142, 147] on p "Scatterplots will be shown, and they have to work together to guess the correla…" at bounding box center [266, 145] width 304 height 6
click at [144, 147] on p "Scatterplots will be shown, and they have to work together to guess the correla…" at bounding box center [266, 145] width 304 height 6
drag, startPoint x: 138, startPoint y: 150, endPoint x: 152, endPoint y: 152, distance: 13.2
click at [149, 152] on p "Once all their hearts are gone, they are out" at bounding box center [266, 151] width 304 height 6
click at [153, 152] on p "Once all their hearts are gone, they are out" at bounding box center [266, 151] width 304 height 6
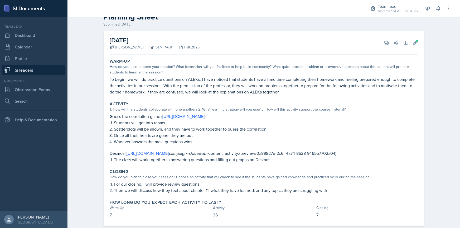
scroll to position [24, 0]
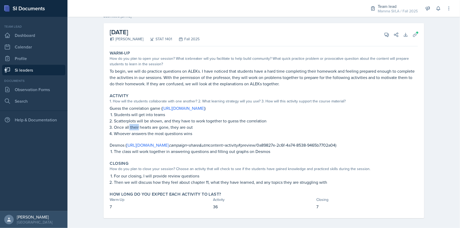
drag, startPoint x: 128, startPoint y: 126, endPoint x: 149, endPoint y: 126, distance: 20.8
click at [147, 126] on p "Once all their hearts are gone, they are out" at bounding box center [266, 127] width 304 height 6
click at [149, 126] on p "Once all their hearts are gone, they are out" at bounding box center [266, 127] width 304 height 6
click at [132, 128] on p "Once all their hearts are gone, they are out" at bounding box center [266, 127] width 304 height 6
click at [133, 128] on p "Once all their hearts are gone, they are out" at bounding box center [266, 127] width 304 height 6
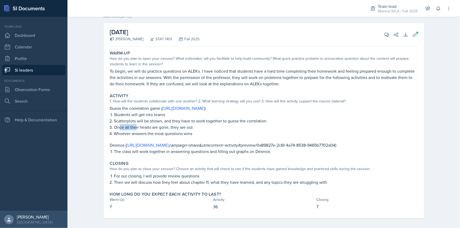
drag, startPoint x: 118, startPoint y: 125, endPoint x: 137, endPoint y: 127, distance: 19.6
click at [134, 126] on p "Once all their hearts are gone, they are out" at bounding box center [266, 127] width 304 height 6
click at [137, 127] on p "Once all their hearts are gone, they are out" at bounding box center [266, 127] width 304 height 6
drag, startPoint x: 138, startPoint y: 127, endPoint x: 146, endPoint y: 129, distance: 8.1
click at [144, 129] on p "Once all their hearts are gone, they are out" at bounding box center [266, 127] width 304 height 6
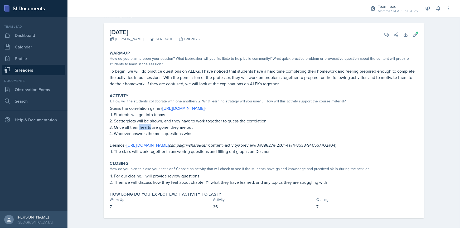
click at [146, 129] on p "Once all their hearts are gone, they are out" at bounding box center [266, 127] width 304 height 6
drag, startPoint x: 136, startPoint y: 127, endPoint x: 150, endPoint y: 127, distance: 14.8
click at [147, 127] on p "Once all their hearts are gone, they are out" at bounding box center [266, 127] width 304 height 6
click at [150, 127] on p "Once all their hearts are gone, they are out" at bounding box center [266, 127] width 304 height 6
click at [167, 186] on p "Then we will discuss how they feel about chapter 11, what they have learned, an…" at bounding box center [266, 182] width 304 height 6
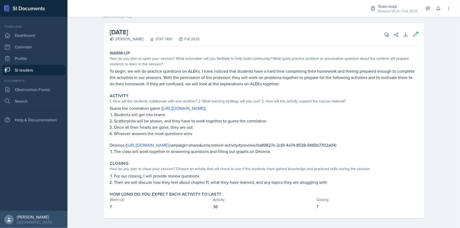
click at [169, 186] on p "Then we will discuss how they feel about chapter 11, what they have learned, an…" at bounding box center [266, 182] width 304 height 6
drag, startPoint x: 155, startPoint y: 187, endPoint x: 180, endPoint y: 190, distance: 25.0
click at [179, 186] on p "Then we will discuss how they feel about chapter 11, what they have learned, an…" at bounding box center [266, 182] width 304 height 6
click at [181, 186] on p "Then we will discuss how they feel about chapter 11, what they have learned, an…" at bounding box center [266, 182] width 304 height 6
drag, startPoint x: 171, startPoint y: 187, endPoint x: 191, endPoint y: 187, distance: 19.2
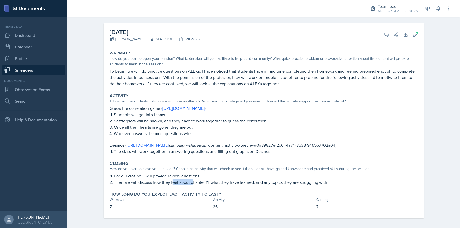
click at [191, 186] on p "Then we will discuss how they feel about chapter 11, what they have learned, an…" at bounding box center [266, 182] width 304 height 6
click at [384, 35] on icon at bounding box center [386, 34] width 5 height 5
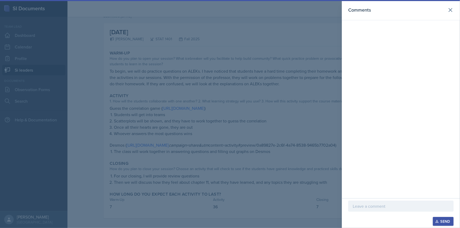
click at [386, 213] on div at bounding box center [400, 214] width 105 height 5
click at [384, 210] on div at bounding box center [400, 206] width 105 height 11
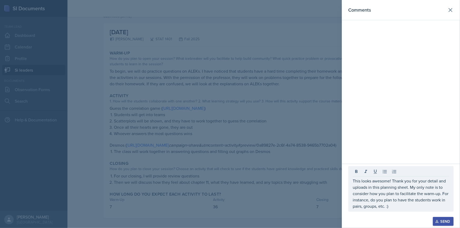
drag, startPoint x: 392, startPoint y: 210, endPoint x: 384, endPoint y: 204, distance: 10.7
click at [384, 204] on div "This looks awesome! Thank you for your detail and uploads in this planning shee…" at bounding box center [400, 189] width 105 height 46
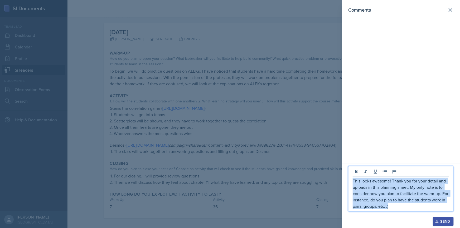
drag, startPoint x: 393, startPoint y: 207, endPoint x: 352, endPoint y: 179, distance: 49.6
click at [352, 179] on div "This looks awesome! Thank you for your detail and uploads in this planning shee…" at bounding box center [400, 189] width 105 height 46
copy p "This looks awesome! Thank you for your detail and uploads in this planning shee…"
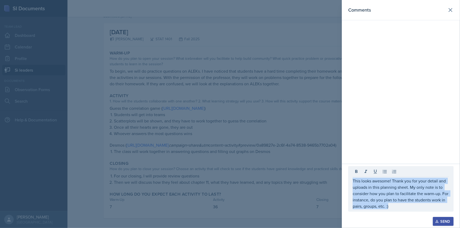
click at [445, 220] on div "Send" at bounding box center [443, 222] width 14 height 4
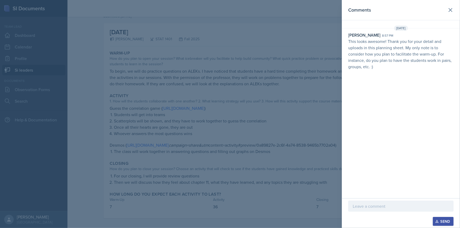
click at [319, 132] on div at bounding box center [230, 114] width 460 height 228
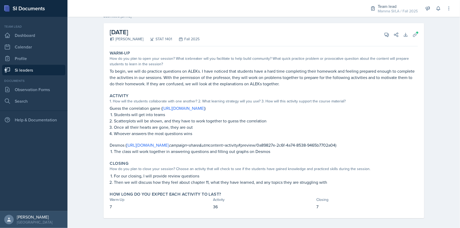
scroll to position [0, 0]
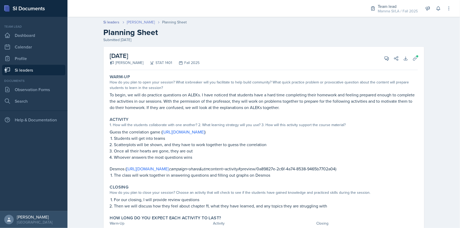
click at [141, 23] on link "[PERSON_NAME]" at bounding box center [141, 23] width 28 height 6
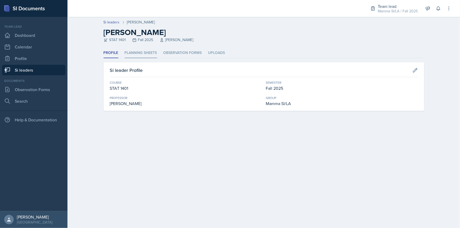
click at [135, 50] on li "Planning Sheets" at bounding box center [141, 53] width 32 height 10
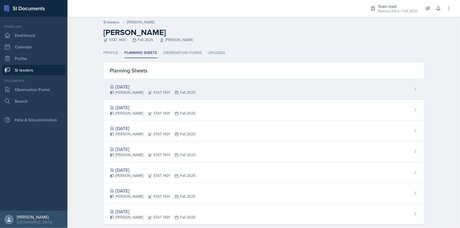
click at [158, 87] on div "[DATE]" at bounding box center [153, 86] width 86 height 7
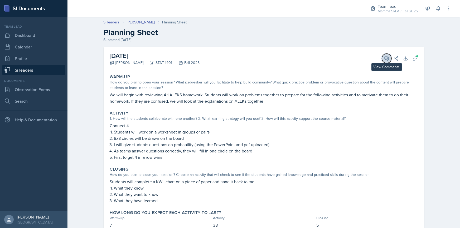
click at [385, 61] on button "View Comments" at bounding box center [386, 58] width 9 height 9
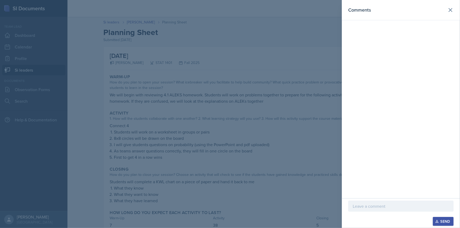
drag, startPoint x: 400, startPoint y: 203, endPoint x: 404, endPoint y: 207, distance: 5.6
click at [403, 206] on div at bounding box center [400, 206] width 105 height 11
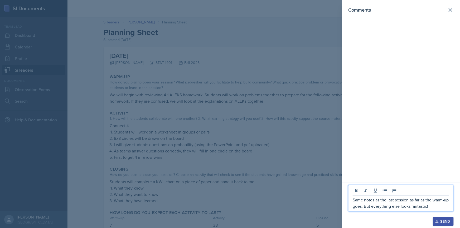
click at [378, 203] on p "Same notes as the last session as far as the warm-up goes. But everything else …" at bounding box center [401, 203] width 96 height 13
click at [401, 208] on p "Same notes as the last session as far as the warm-up goes. But everything else …" at bounding box center [401, 203] width 96 height 13
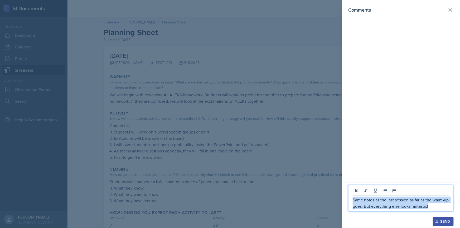
drag, startPoint x: 439, startPoint y: 207, endPoint x: 352, endPoint y: 201, distance: 87.5
click at [352, 201] on div "Same notes as the last session as far as the warm-up goes. But everything else …" at bounding box center [400, 198] width 105 height 27
copy p "Same notes as the last session as far as the warm-up goes. But everything else …"
click at [362, 199] on p "Same notes as the last session as far as the warm-up goes. But everything else …" at bounding box center [401, 203] width 96 height 13
click at [363, 201] on p "Same notes as the last session as far as the warm-up goes. But everything else …" at bounding box center [401, 203] width 96 height 13
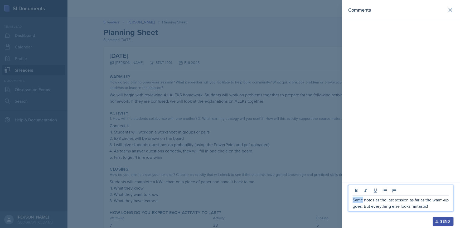
drag, startPoint x: 362, startPoint y: 201, endPoint x: 350, endPoint y: 201, distance: 11.9
click at [350, 201] on div "Same notes as the last session as far as the warm-up goes. But everything else …" at bounding box center [400, 198] width 105 height 27
click at [359, 201] on p "Same notes as the last session as far as the warm-up goes. But everything else …" at bounding box center [401, 203] width 96 height 13
drag, startPoint x: 364, startPoint y: 201, endPoint x: 350, endPoint y: 200, distance: 13.7
click at [350, 200] on div "Same notes as the last session as far as the warm-up goes. But everything else …" at bounding box center [400, 198] width 105 height 27
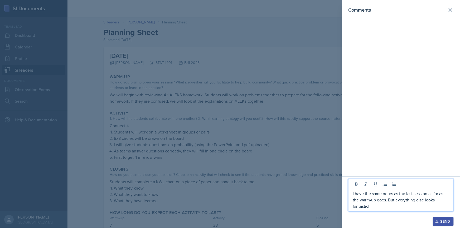
click at [410, 207] on p "I have the same notes as the last session as far as the warm-up goes. But every…" at bounding box center [401, 200] width 96 height 19
drag, startPoint x: 406, startPoint y: 194, endPoint x: 411, endPoint y: 194, distance: 5.0
click at [411, 194] on p "I have the same notes as the last session as far as the warm-up goes. But every…" at bounding box center [401, 200] width 96 height 19
click at [408, 206] on p "I have the same notes as the last session as far as the warm-up goes. But every…" at bounding box center [401, 200] width 96 height 19
drag, startPoint x: 406, startPoint y: 194, endPoint x: 427, endPoint y: 195, distance: 20.9
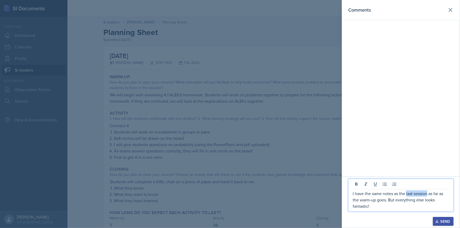
click at [427, 195] on p "I have the same notes as the last session as far as the warm-up goes. But every…" at bounding box center [401, 200] width 96 height 19
click at [442, 220] on div "Send" at bounding box center [443, 222] width 14 height 4
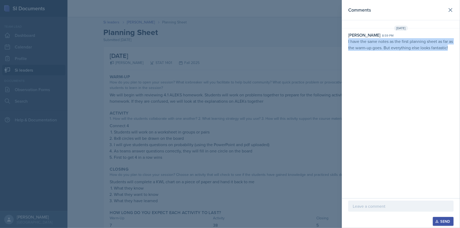
drag, startPoint x: 348, startPoint y: 40, endPoint x: 455, endPoint y: 51, distance: 107.4
click at [455, 51] on div "[DATE] [PERSON_NAME] 8:59 pm I have the same notes as the first planning sheet …" at bounding box center [401, 39] width 118 height 27
copy p "I have the same notes as the first planning sheet as far as the warm-up goes. B…"
click at [156, 121] on div at bounding box center [230, 114] width 460 height 228
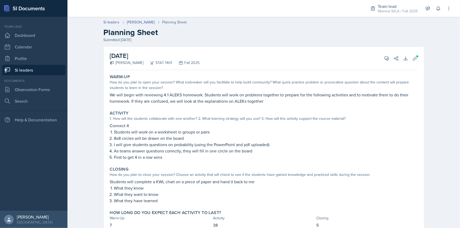
click at [50, 75] on nav "Team lead Dashboard Calendar Profile Si leaders Documents Observation Forms Sea…" at bounding box center [33, 114] width 67 height 195
click at [50, 72] on link "Si leaders" at bounding box center [33, 70] width 63 height 11
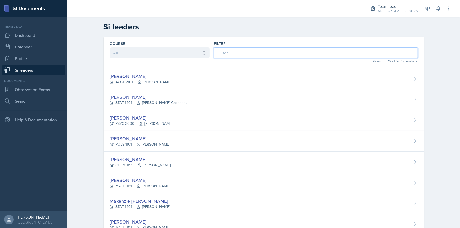
click at [247, 51] on input at bounding box center [316, 52] width 204 height 11
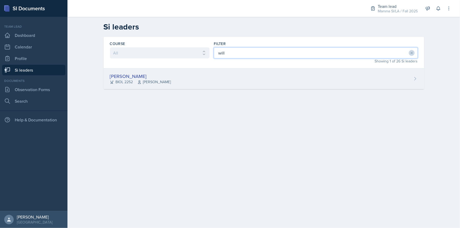
type input "will"
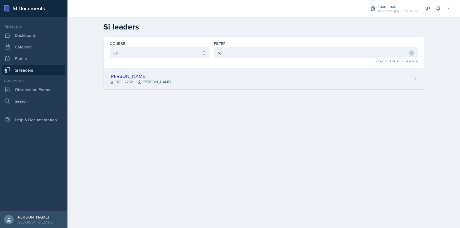
click at [251, 87] on div "[PERSON_NAME] BIOL 2252 [PERSON_NAME]" at bounding box center [264, 79] width 321 height 21
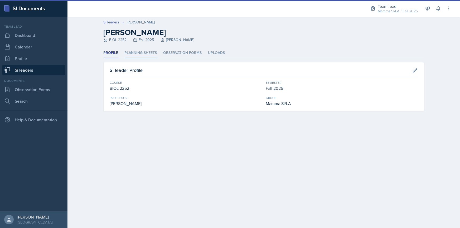
click at [148, 50] on li "Planning Sheets" at bounding box center [141, 53] width 32 height 10
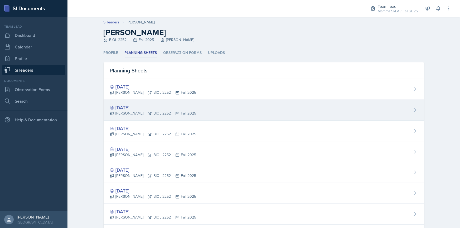
click at [168, 108] on div "[DATE]" at bounding box center [153, 107] width 86 height 7
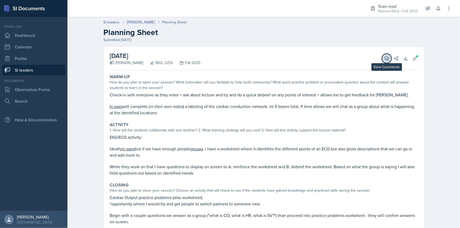
click at [385, 61] on button "View Comments" at bounding box center [386, 58] width 9 height 9
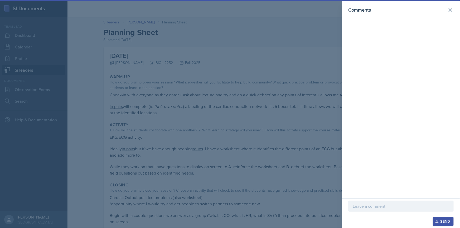
click at [395, 207] on p at bounding box center [401, 206] width 96 height 6
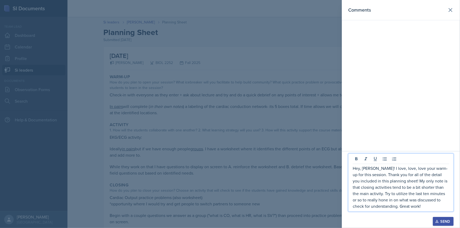
click at [451, 220] on button "Send" at bounding box center [443, 221] width 21 height 9
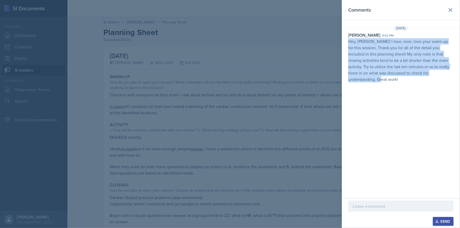
drag, startPoint x: 346, startPoint y: 40, endPoint x: 456, endPoint y: 74, distance: 114.8
click at [456, 74] on div "[PERSON_NAME] 9:02 pm Hey, [PERSON_NAME]! I love, love, love your warm-up for t…" at bounding box center [401, 57] width 118 height 51
copy p "Hey, [PERSON_NAME]! I love, love, love your warm-up for this session. Thank you…"
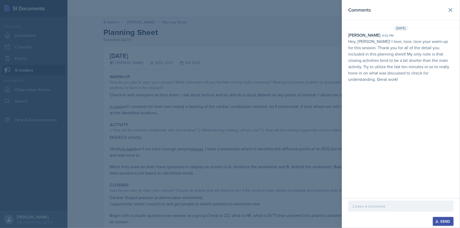
click at [232, 174] on div at bounding box center [230, 114] width 460 height 228
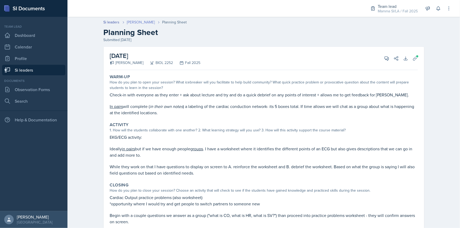
click at [137, 22] on link "[PERSON_NAME]" at bounding box center [141, 23] width 28 height 6
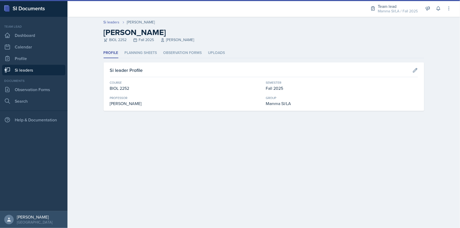
click at [137, 61] on div "Profile Planning Sheets Observation Forms Uploads Profile Planning Sheets Obser…" at bounding box center [264, 79] width 321 height 63
click at [138, 54] on li "Planning Sheets" at bounding box center [141, 53] width 32 height 10
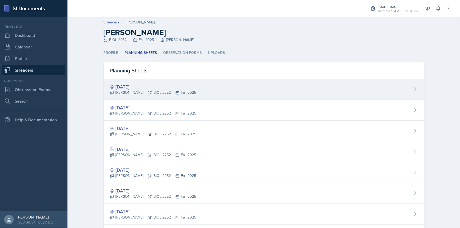
click at [150, 92] on div "[PERSON_NAME] BIOL 2252 Fall 2025" at bounding box center [153, 93] width 86 height 6
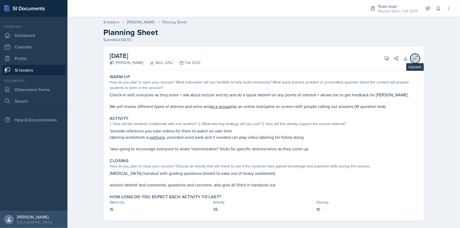
click at [417, 57] on button "Uploads" at bounding box center [414, 58] width 9 height 9
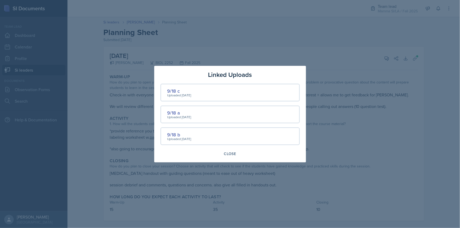
drag, startPoint x: 345, startPoint y: 119, endPoint x: 394, endPoint y: 92, distance: 56.4
click at [345, 119] on div at bounding box center [230, 114] width 460 height 228
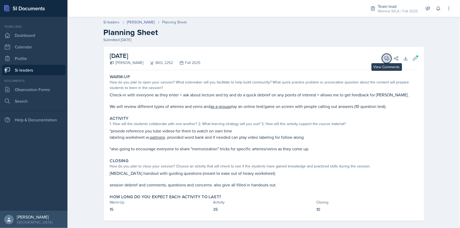
click at [385, 59] on icon at bounding box center [387, 59] width 4 height 4
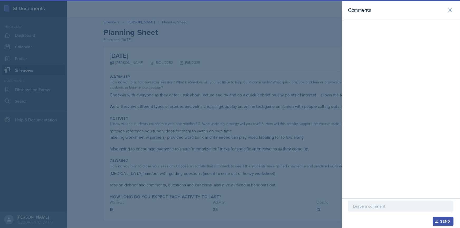
click at [399, 204] on p at bounding box center [401, 206] width 96 height 6
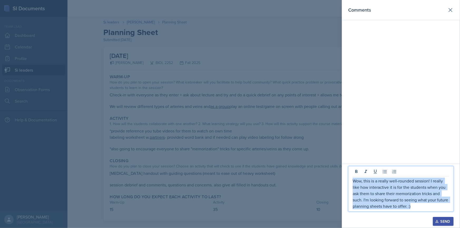
drag, startPoint x: 419, startPoint y: 205, endPoint x: 354, endPoint y: 182, distance: 68.9
click at [354, 182] on p "Wow, this is a really well-rounded session! I really like how interactive it is…" at bounding box center [401, 194] width 96 height 32
copy p "Wow, this is a really well-rounded session! I really like how interactive it is…"
click at [441, 220] on div "Send" at bounding box center [443, 222] width 14 height 4
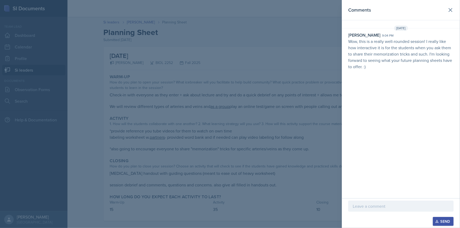
drag, startPoint x: 271, startPoint y: 136, endPoint x: 254, endPoint y: 131, distance: 16.8
click at [272, 136] on div at bounding box center [230, 114] width 460 height 228
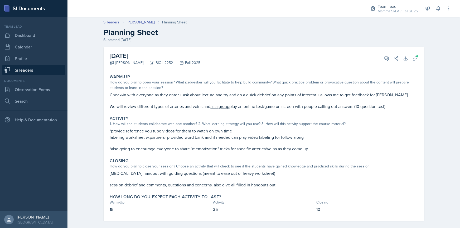
click at [48, 71] on link "Si leaders" at bounding box center [33, 70] width 63 height 11
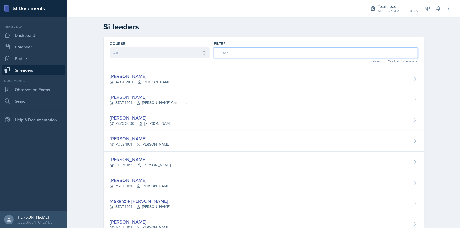
click at [235, 50] on input at bounding box center [316, 52] width 204 height 11
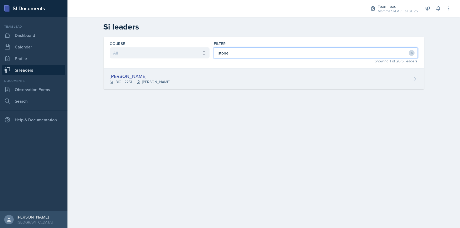
type input "stone"
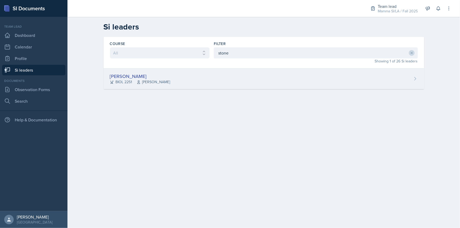
click at [221, 89] on div "[PERSON_NAME] BIOL 2251 [PERSON_NAME]" at bounding box center [264, 79] width 321 height 21
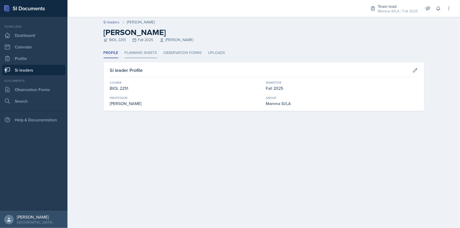
click at [151, 51] on li "Planning Sheets" at bounding box center [141, 53] width 32 height 10
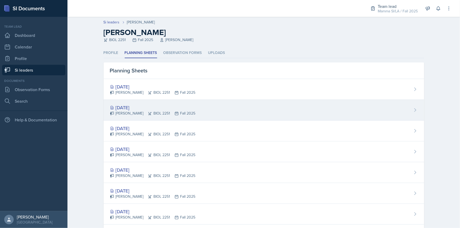
click at [142, 105] on div "[DATE]" at bounding box center [153, 107] width 86 height 7
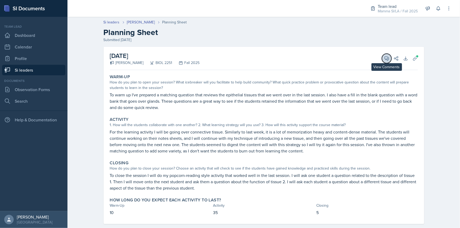
click at [385, 59] on icon at bounding box center [386, 58] width 5 height 5
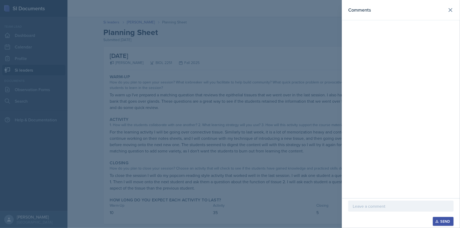
click at [380, 219] on div "Send" at bounding box center [400, 221] width 105 height 9
click at [374, 202] on div at bounding box center [400, 206] width 105 height 11
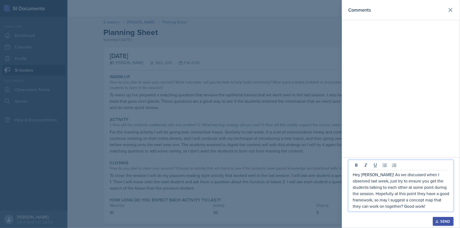
click at [376, 207] on p "Hey [PERSON_NAME]! As we discussed when I observed last week, just try to ensur…" at bounding box center [401, 191] width 96 height 38
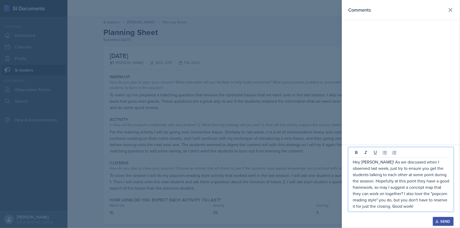
click at [396, 206] on p "Hey [PERSON_NAME]! As we discussed when I observed last week, just try to ensur…" at bounding box center [401, 184] width 96 height 51
click at [406, 207] on p "Hey [PERSON_NAME]! As we discussed when I observed last week, just try to ensur…" at bounding box center [401, 184] width 96 height 51
drag, startPoint x: 413, startPoint y: 207, endPoint x: 417, endPoint y: 207, distance: 4.0
click at [417, 207] on p "Hey [PERSON_NAME]! As we discussed when I observed last week, just try to ensur…" at bounding box center [401, 184] width 96 height 51
click at [403, 207] on p "Hey [PERSON_NAME]! As we discussed when I observed last week, just try to ensur…" at bounding box center [401, 184] width 96 height 51
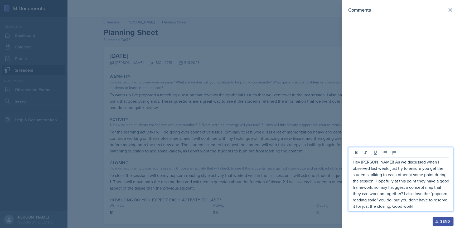
click at [442, 220] on div "Send" at bounding box center [443, 222] width 14 height 4
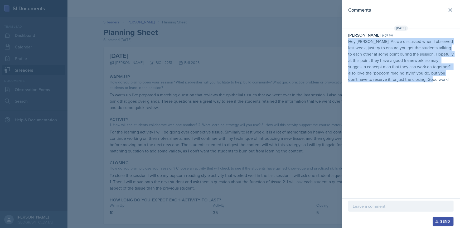
drag, startPoint x: 348, startPoint y: 42, endPoint x: 443, endPoint y: 90, distance: 106.5
click at [443, 90] on div "Comments [DATE] [PERSON_NAME] 9:07 pm Hey [PERSON_NAME]! As we discussed when I…" at bounding box center [401, 99] width 118 height 199
click at [375, 115] on div "Comments [DATE] [PERSON_NAME] 9:07 pm Hey [PERSON_NAME]! As we discussed when I…" at bounding box center [401, 99] width 118 height 199
click at [366, 69] on p "Hey [PERSON_NAME]! As we discussed when I observed last week, just try to ensur…" at bounding box center [400, 60] width 105 height 44
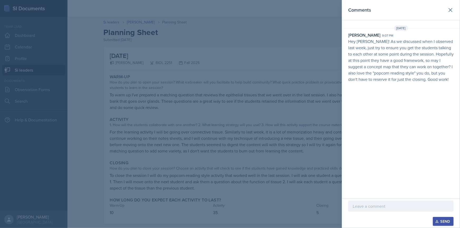
click at [266, 72] on div at bounding box center [230, 114] width 460 height 228
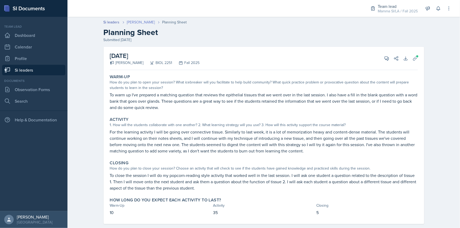
click at [143, 21] on link "[PERSON_NAME]" at bounding box center [141, 23] width 28 height 6
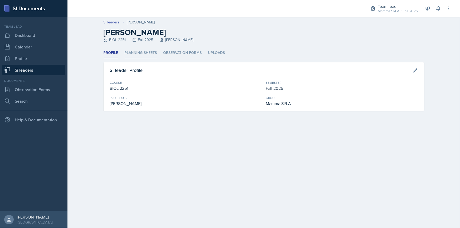
click at [154, 53] on li "Planning Sheets" at bounding box center [141, 53] width 32 height 10
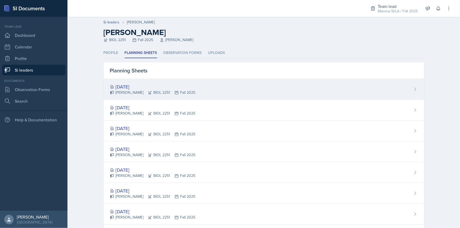
click at [155, 87] on div "[DATE]" at bounding box center [153, 86] width 86 height 7
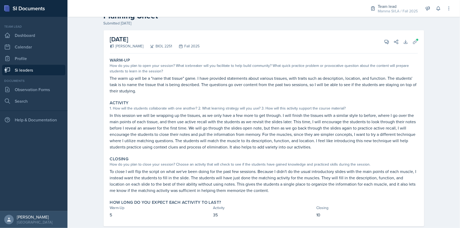
scroll to position [24, 0]
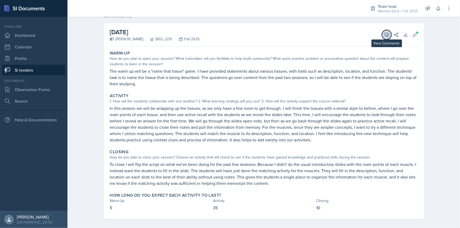
click at [385, 35] on icon at bounding box center [387, 35] width 4 height 4
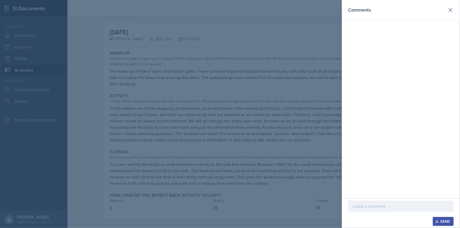
click at [392, 216] on div at bounding box center [400, 214] width 105 height 5
click at [390, 214] on div at bounding box center [400, 214] width 105 height 5
click at [383, 201] on div at bounding box center [400, 206] width 105 height 11
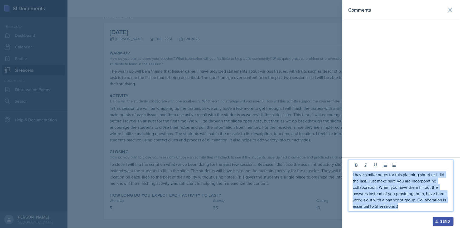
drag, startPoint x: 407, startPoint y: 210, endPoint x: 351, endPoint y: 174, distance: 66.8
click at [351, 174] on div "I have similar notes for this planning sheet as I did the last. Just make sure …" at bounding box center [400, 186] width 105 height 52
click at [439, 220] on button "Send" at bounding box center [443, 221] width 21 height 9
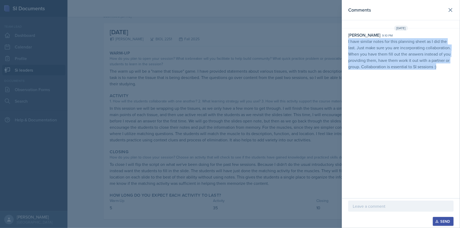
drag, startPoint x: 361, startPoint y: 47, endPoint x: 443, endPoint y: 66, distance: 84.9
click at [443, 66] on div "[PERSON_NAME] 9:10 pm I have similar notes for this planning sheet as I did the…" at bounding box center [401, 51] width 118 height 38
drag, startPoint x: 175, startPoint y: 134, endPoint x: 144, endPoint y: 124, distance: 32.5
click at [175, 134] on div at bounding box center [230, 114] width 460 height 228
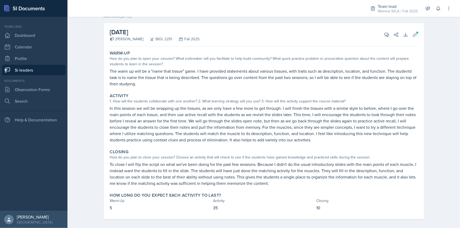
click at [21, 71] on link "Si leaders" at bounding box center [33, 70] width 63 height 11
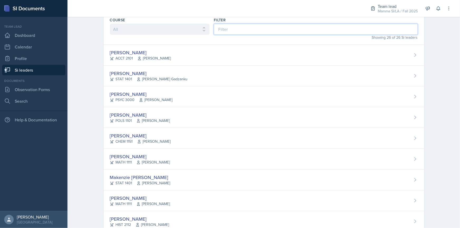
click at [262, 32] on input at bounding box center [316, 29] width 204 height 11
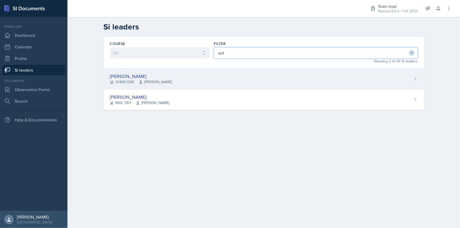
type input "oct"
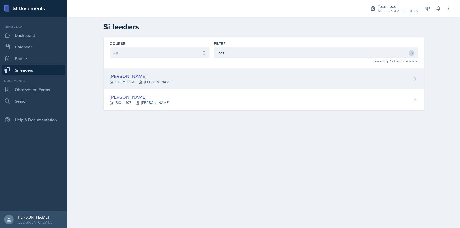
click at [206, 74] on div "[PERSON_NAME] CHEM 3361 [PERSON_NAME]" at bounding box center [264, 79] width 321 height 21
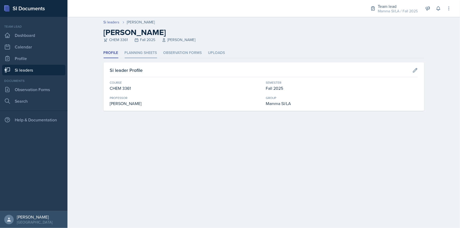
click at [149, 52] on li "Planning Sheets" at bounding box center [141, 53] width 32 height 10
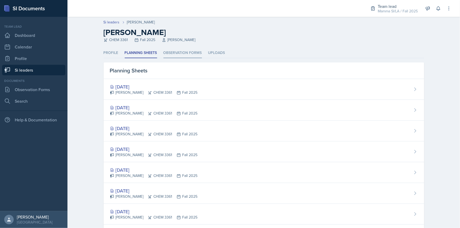
click at [174, 53] on li "Observation Forms" at bounding box center [182, 53] width 38 height 10
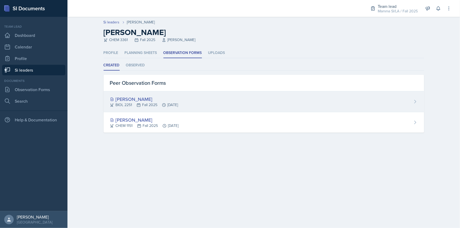
click at [182, 108] on div "[PERSON_NAME] BIOL 2251 Fall 2025 [DATE]" at bounding box center [264, 101] width 321 height 21
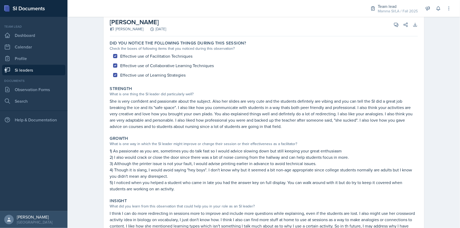
scroll to position [48, 0]
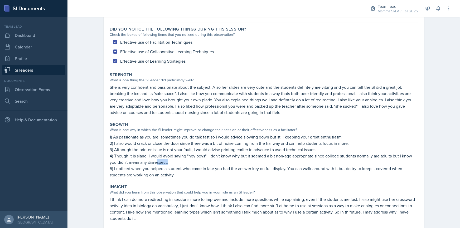
drag, startPoint x: 175, startPoint y: 161, endPoint x: 191, endPoint y: 163, distance: 16.5
click at [186, 162] on p "4) Though it is slang, I would avoid saying "hey boys". I don't know why but it…" at bounding box center [264, 159] width 308 height 13
click at [191, 163] on p "4) Though it is slang, I would avoid saying "hey boys". I don't know why but it…" at bounding box center [264, 159] width 308 height 13
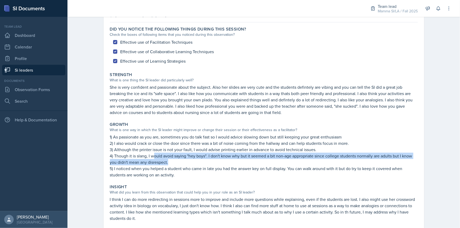
click at [174, 160] on p "4) Though it is slang, I would avoid saying "hey boys". I don't know why but it…" at bounding box center [264, 159] width 308 height 13
click at [182, 160] on p "4) Though it is slang, I would avoid saying "hey boys". I don't know why but it…" at bounding box center [264, 159] width 308 height 13
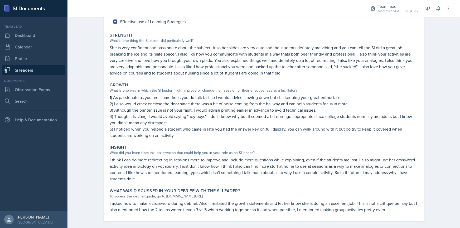
scroll to position [93, 0]
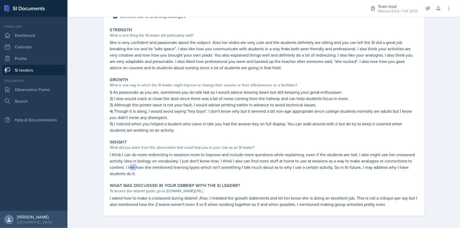
drag, startPoint x: 139, startPoint y: 165, endPoint x: 142, endPoint y: 165, distance: 3.4
click at [142, 165] on p "I think I can do more redirecting in sessions more to improve and include more …" at bounding box center [264, 164] width 308 height 25
click at [143, 165] on p "I think I can do more redirecting in sessions more to improve and include more …" at bounding box center [264, 164] width 308 height 25
drag, startPoint x: 129, startPoint y: 162, endPoint x: 158, endPoint y: 162, distance: 28.7
click at [150, 162] on p "I think I can do more redirecting in sessions more to improve and include more …" at bounding box center [264, 164] width 308 height 25
